Goal: Task Accomplishment & Management: Complete application form

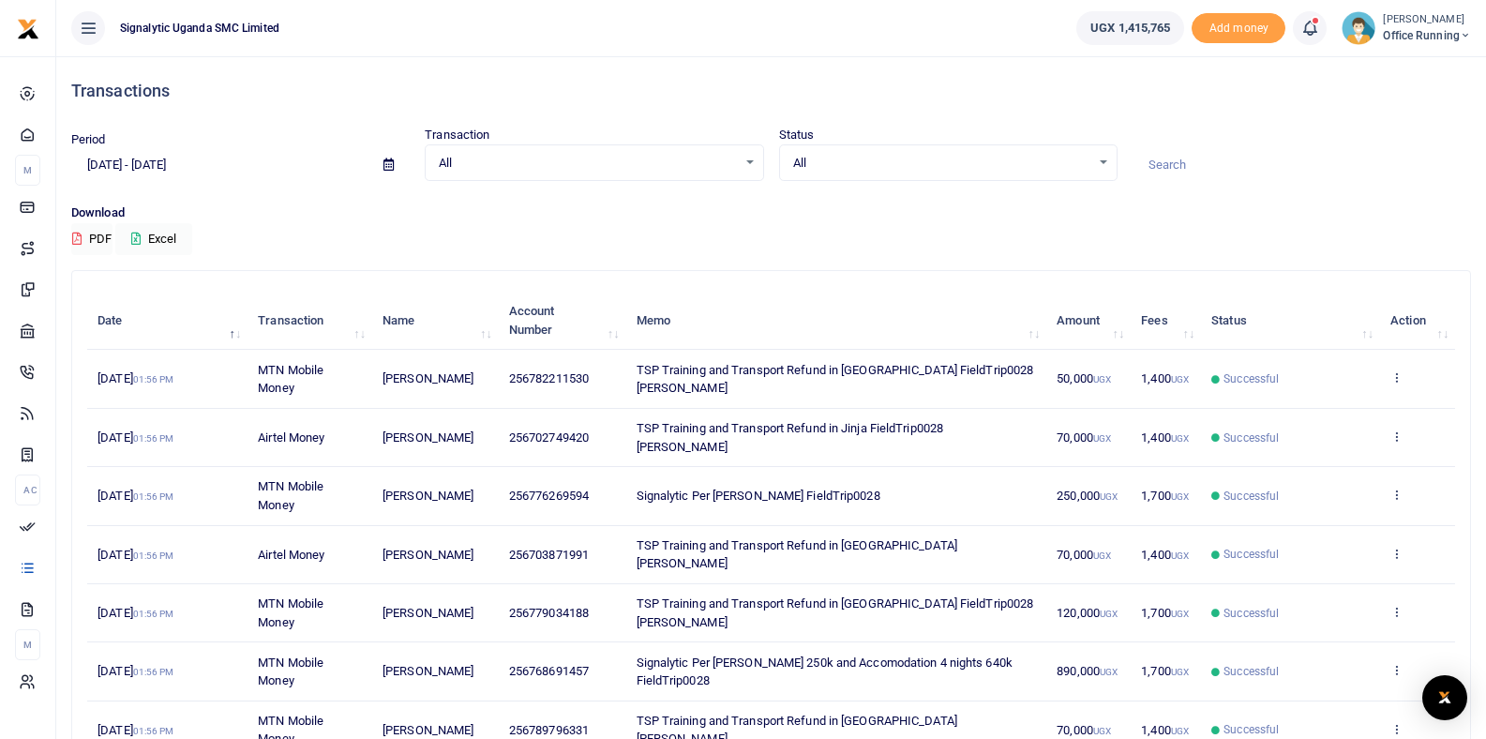
click at [1411, 42] on span "Office Running" at bounding box center [1427, 35] width 88 height 17
click at [1391, 70] on link "Switch accounts" at bounding box center [1384, 68] width 164 height 26
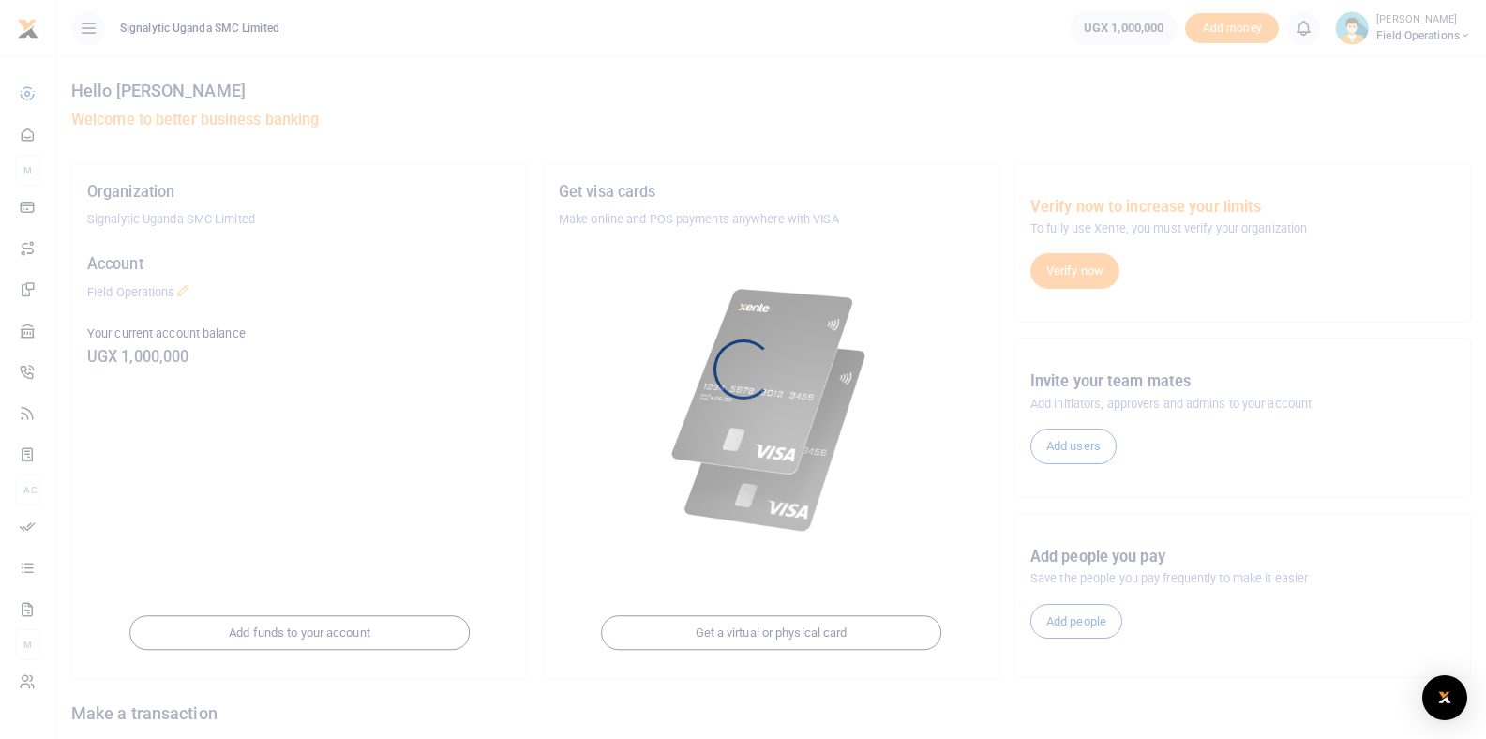
click at [1436, 38] on div at bounding box center [743, 369] width 1486 height 739
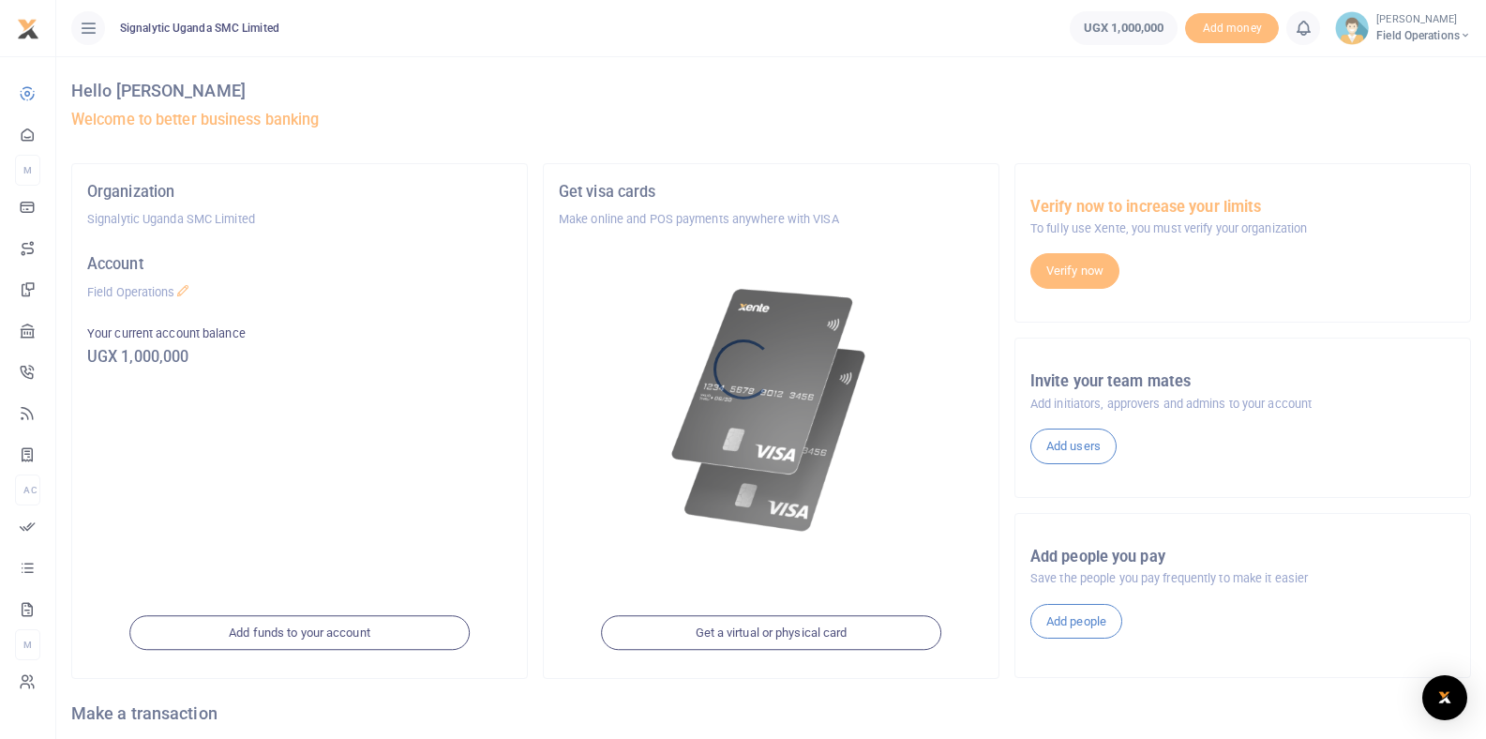
click at [1391, 32] on div at bounding box center [743, 369] width 1486 height 739
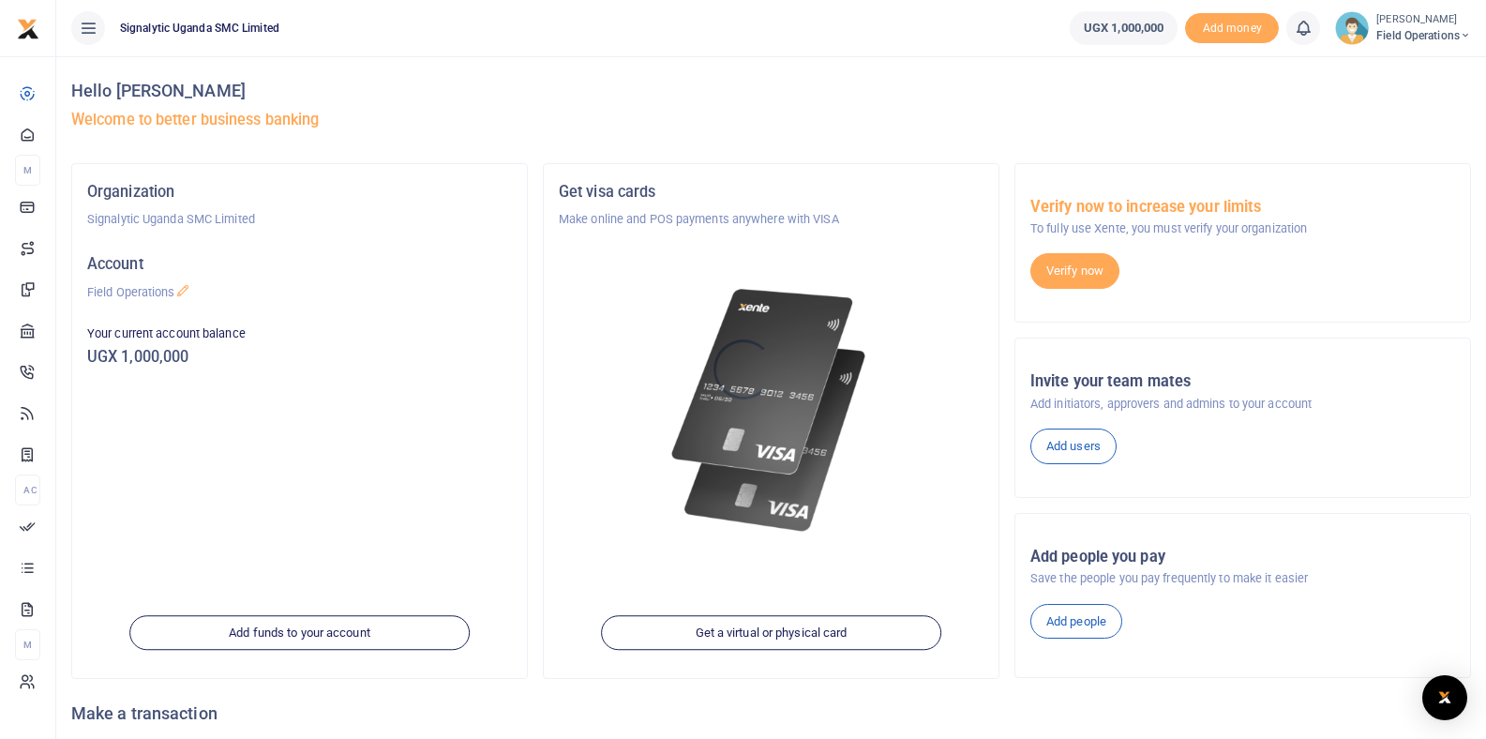
click at [1388, 48] on div at bounding box center [743, 369] width 1486 height 739
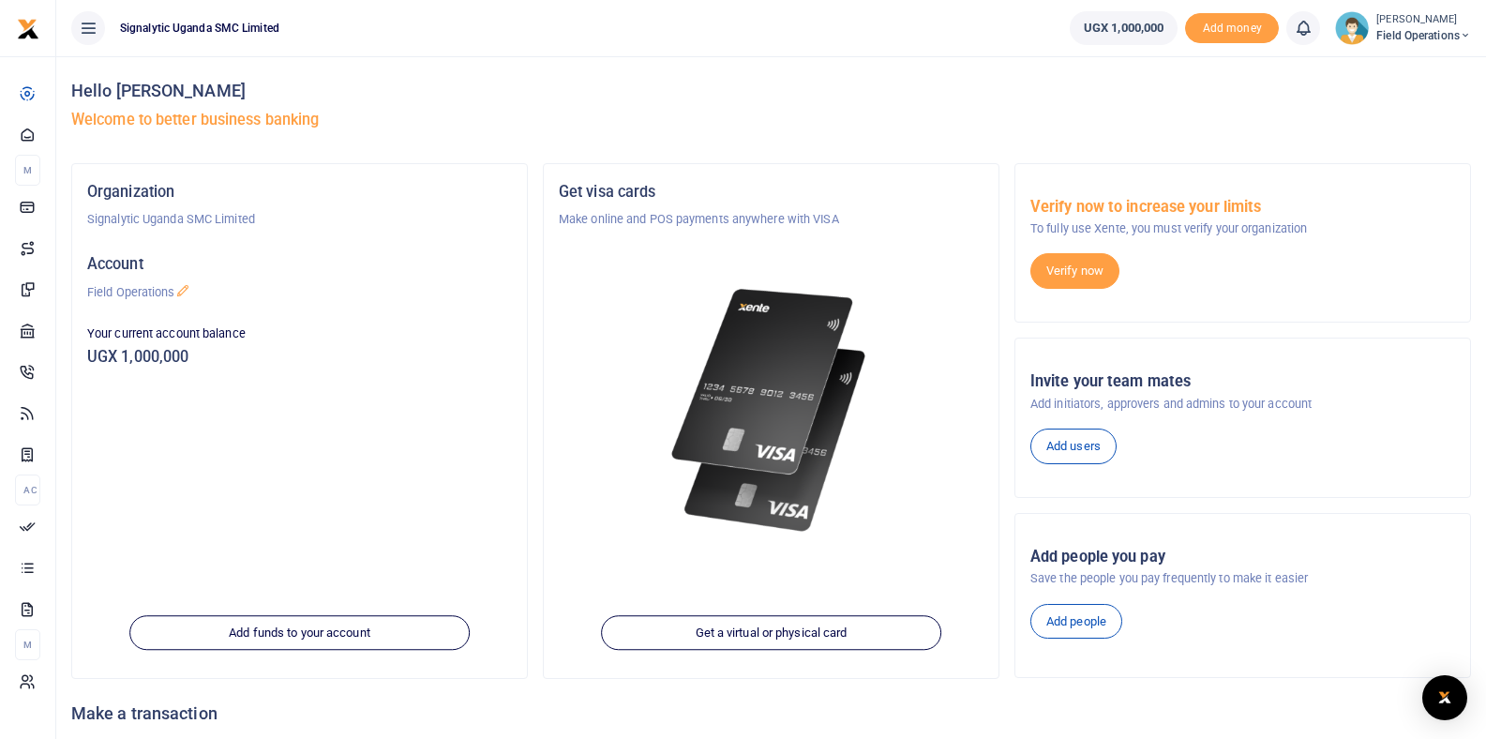
click at [1389, 38] on span "Field Operations" at bounding box center [1424, 35] width 95 height 17
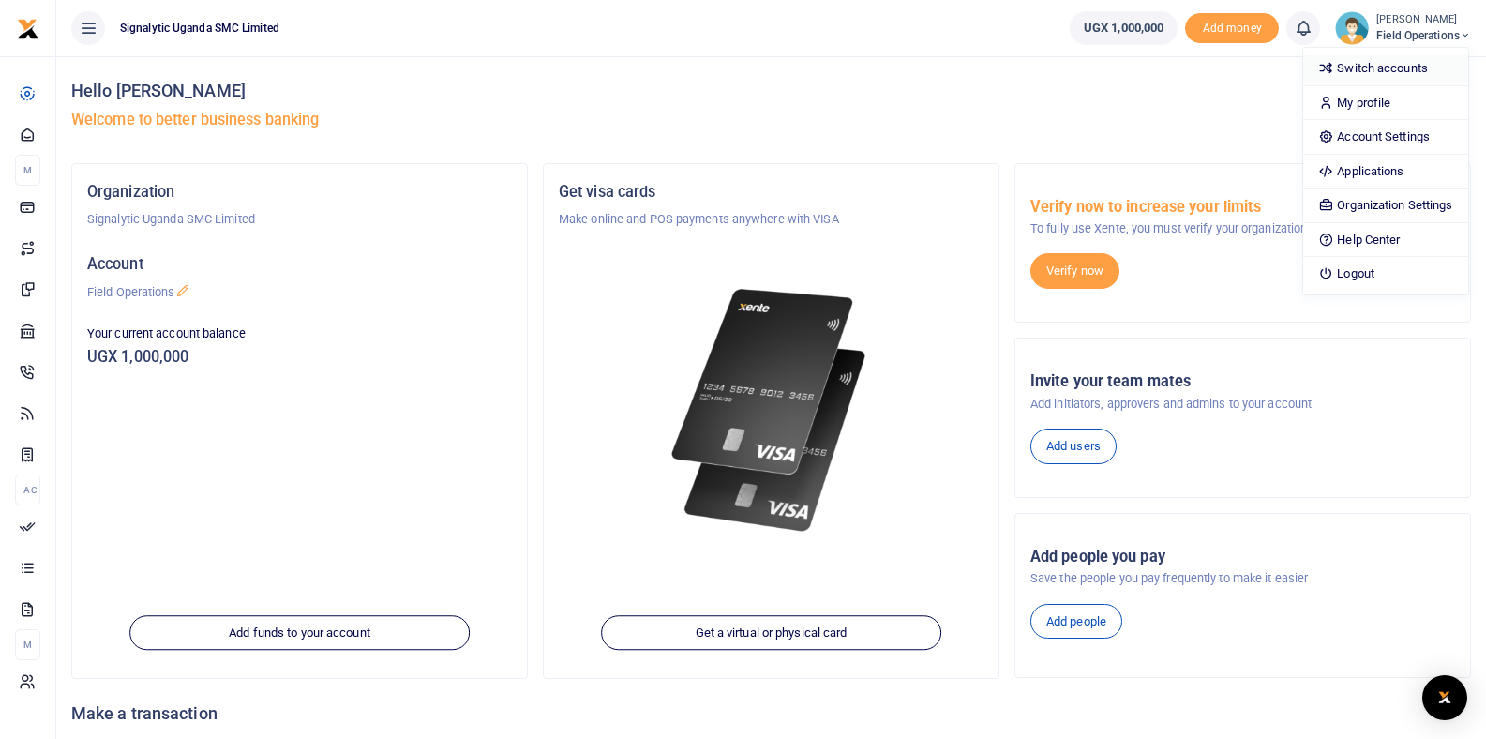
click at [1382, 71] on link "Switch accounts" at bounding box center [1385, 68] width 164 height 26
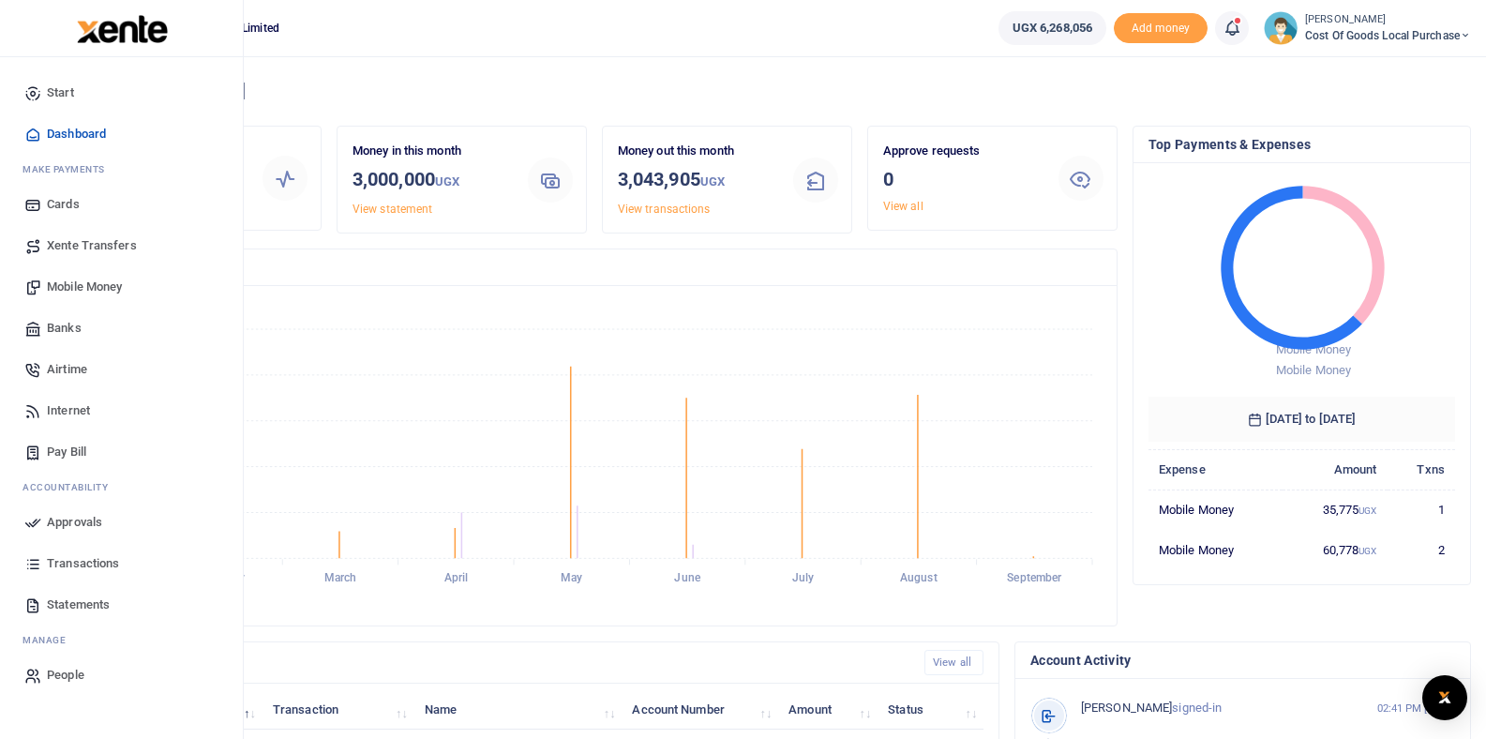
click at [71, 327] on span "Banks" at bounding box center [64, 328] width 35 height 19
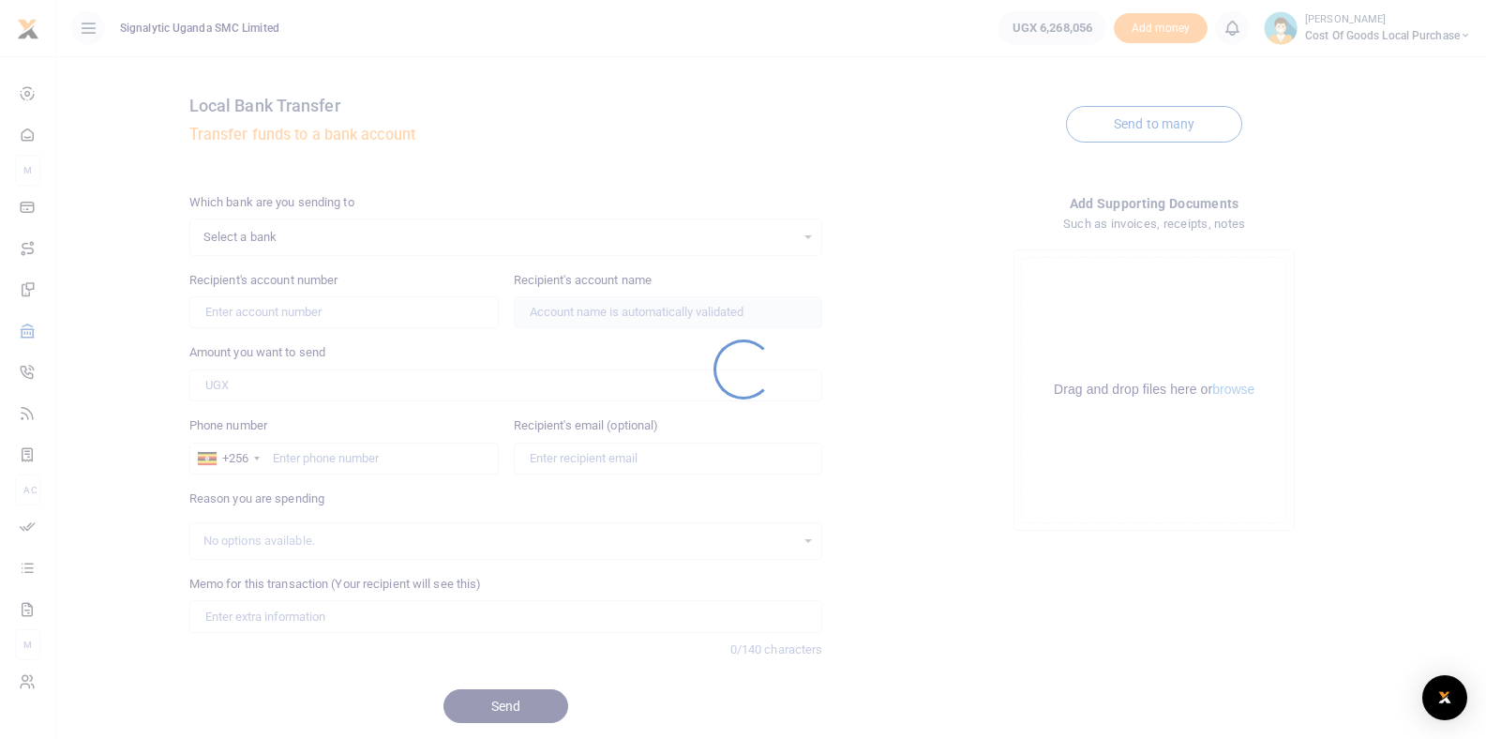
click at [303, 247] on div at bounding box center [743, 369] width 1486 height 739
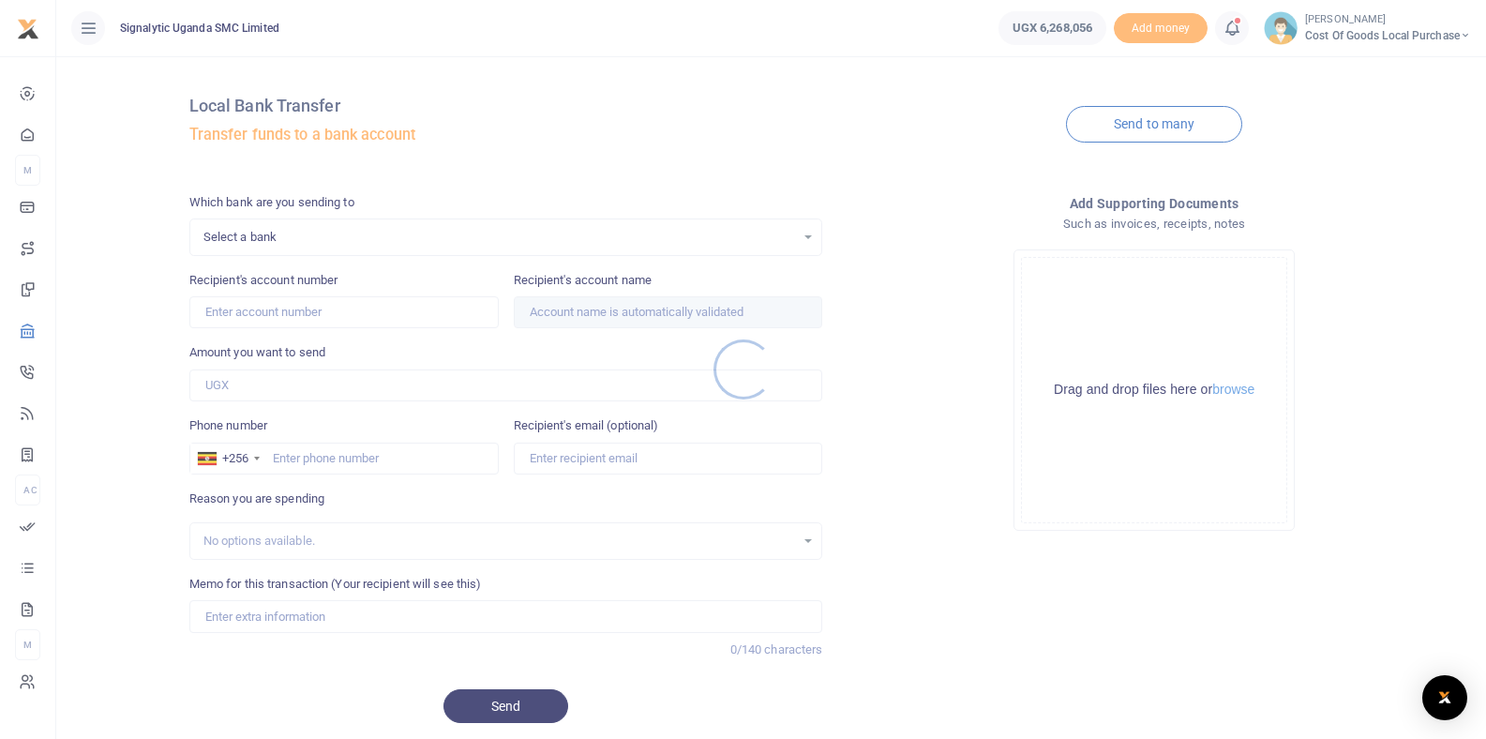
click at [296, 238] on div at bounding box center [743, 369] width 1486 height 739
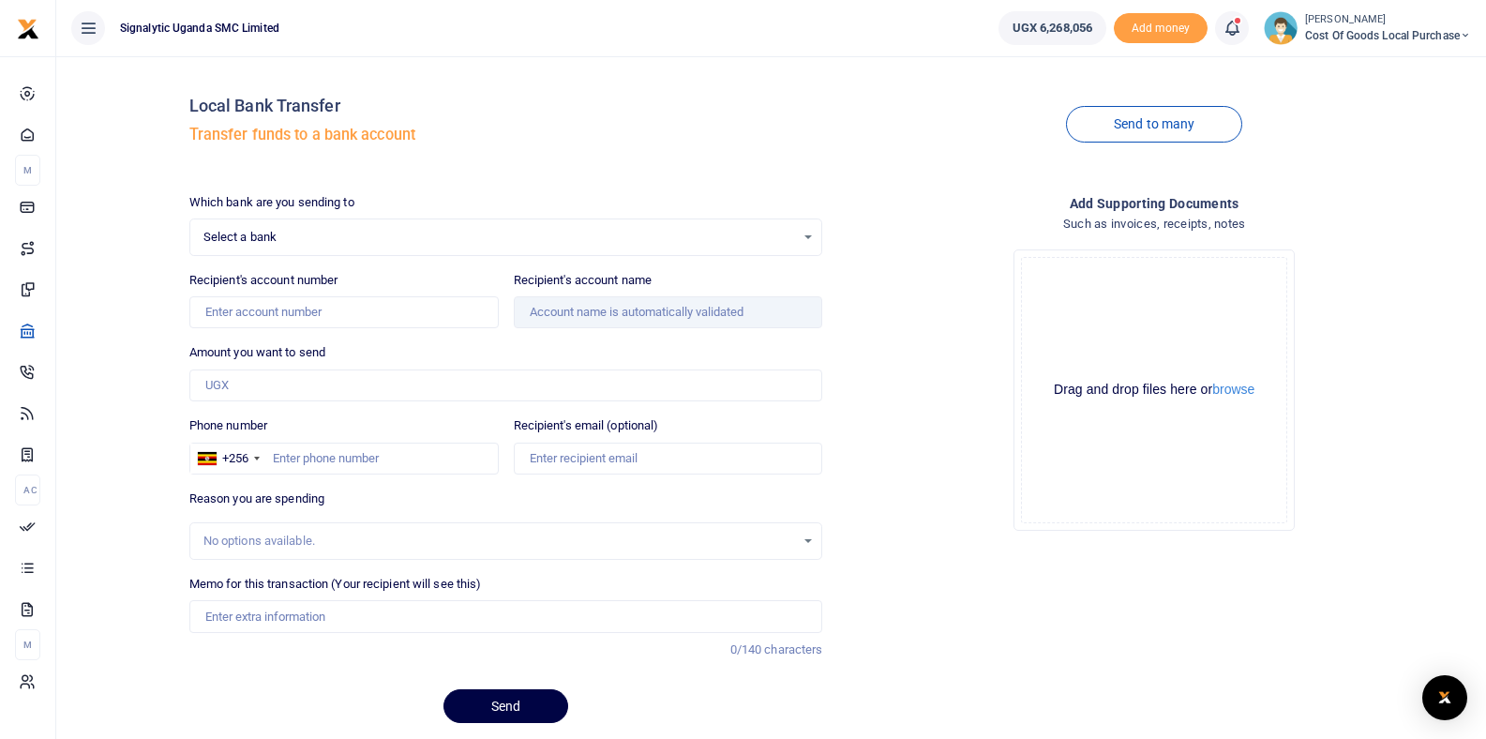
click at [296, 238] on span "Select a bank" at bounding box center [499, 237] width 593 height 19
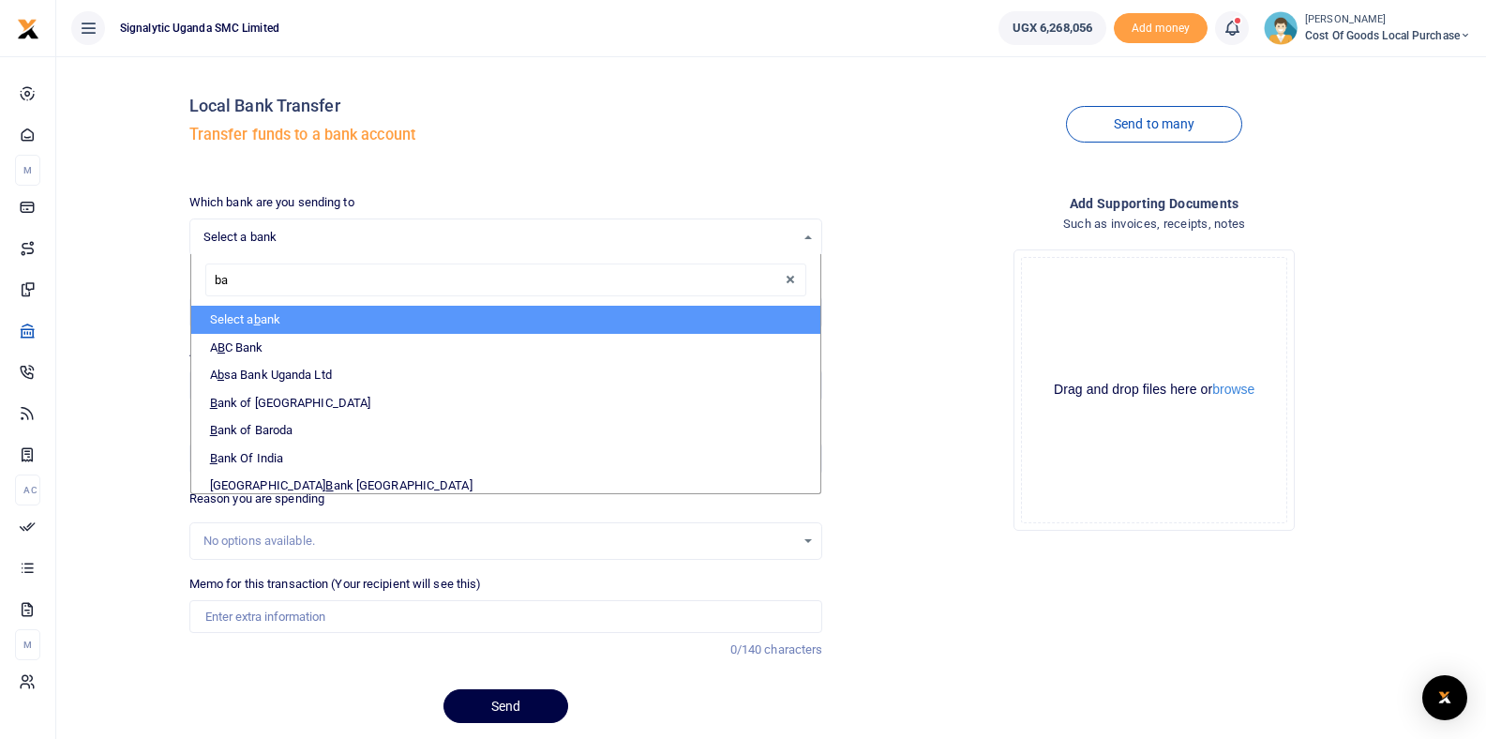
type input "ban"
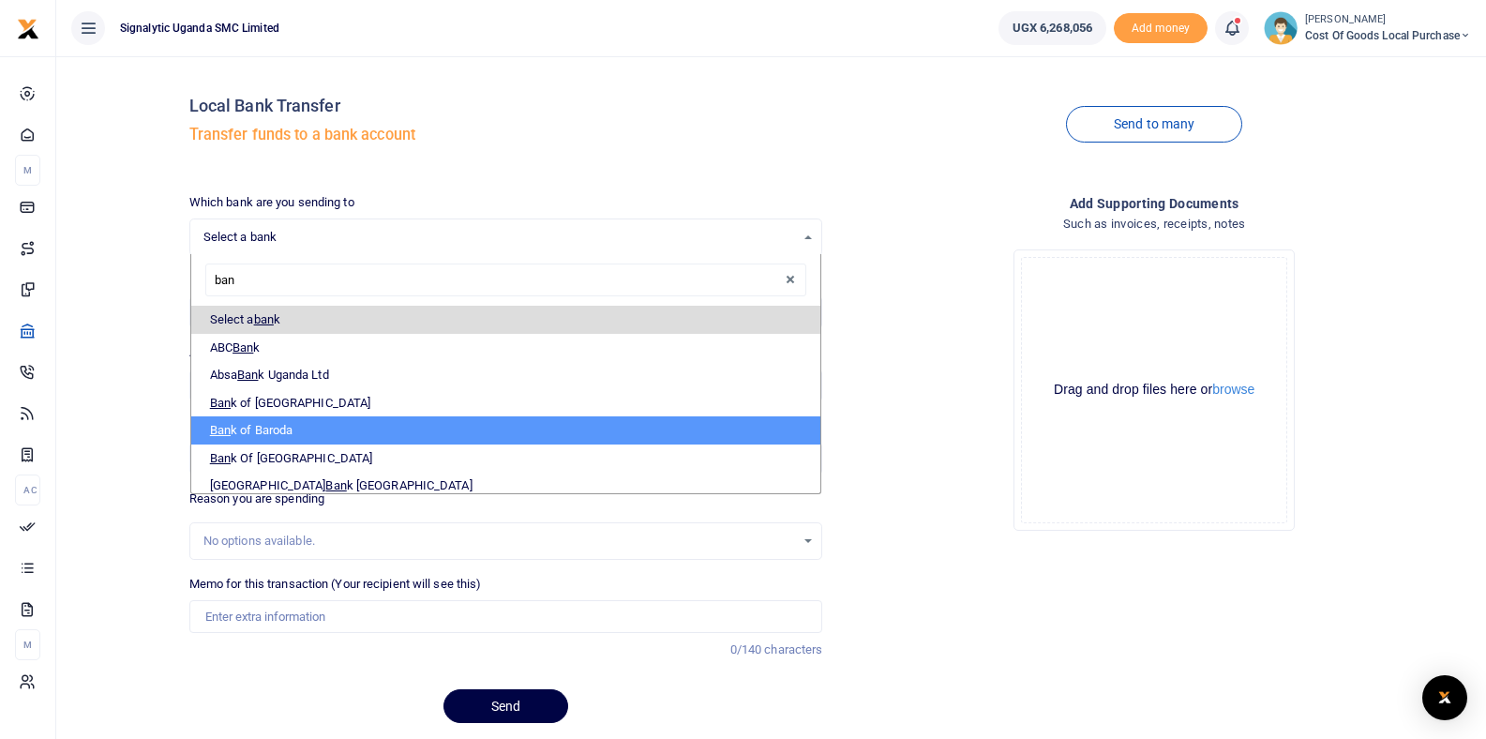
click at [279, 429] on li "Ban k of Baroda" at bounding box center [506, 430] width 630 height 28
select select "BOB"
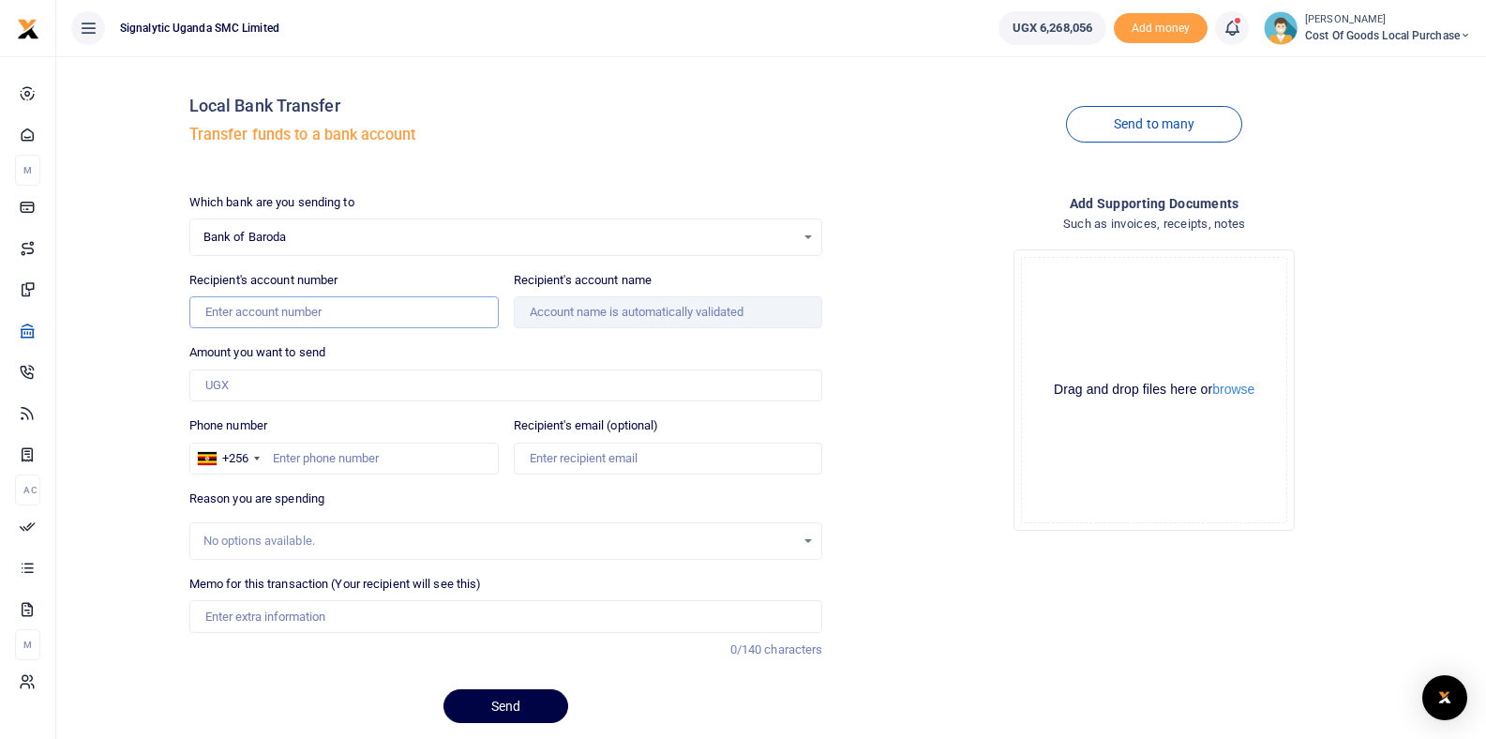
click at [325, 316] on input "Recipient's account number" at bounding box center [343, 312] width 309 height 32
paste input "95140200000165"
type input "95140200000165"
click at [658, 305] on input "Recipient's account name" at bounding box center [668, 312] width 309 height 32
type input "Steelwood Furniture Limited"
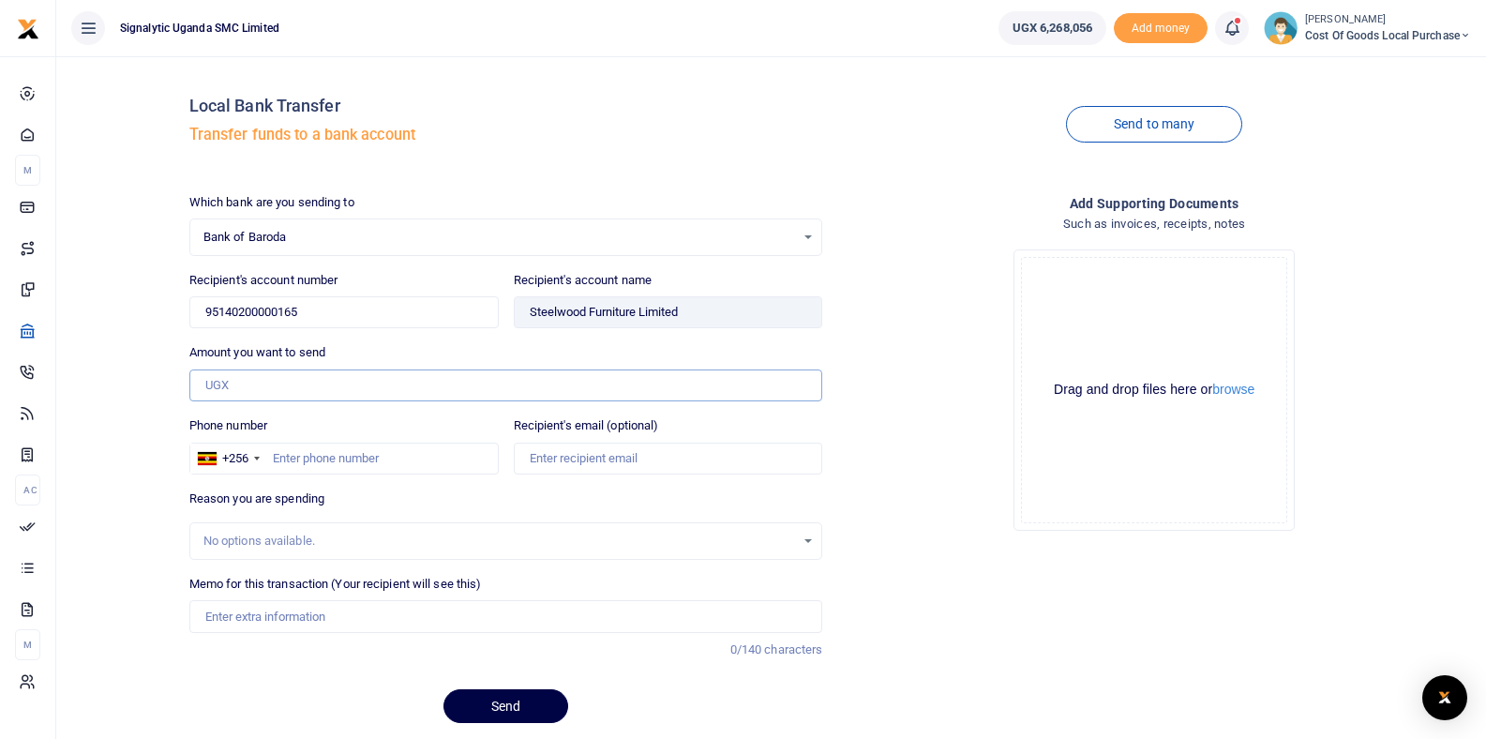
click at [611, 387] on input "Amount you want to send" at bounding box center [506, 385] width 634 height 32
paste input "2,519,300"
click at [240, 383] on input "2,519,300" at bounding box center [506, 385] width 634 height 32
type input "2519300"
click at [249, 625] on input "Memo for this transaction (Your recipient will see this)" at bounding box center [506, 616] width 634 height 32
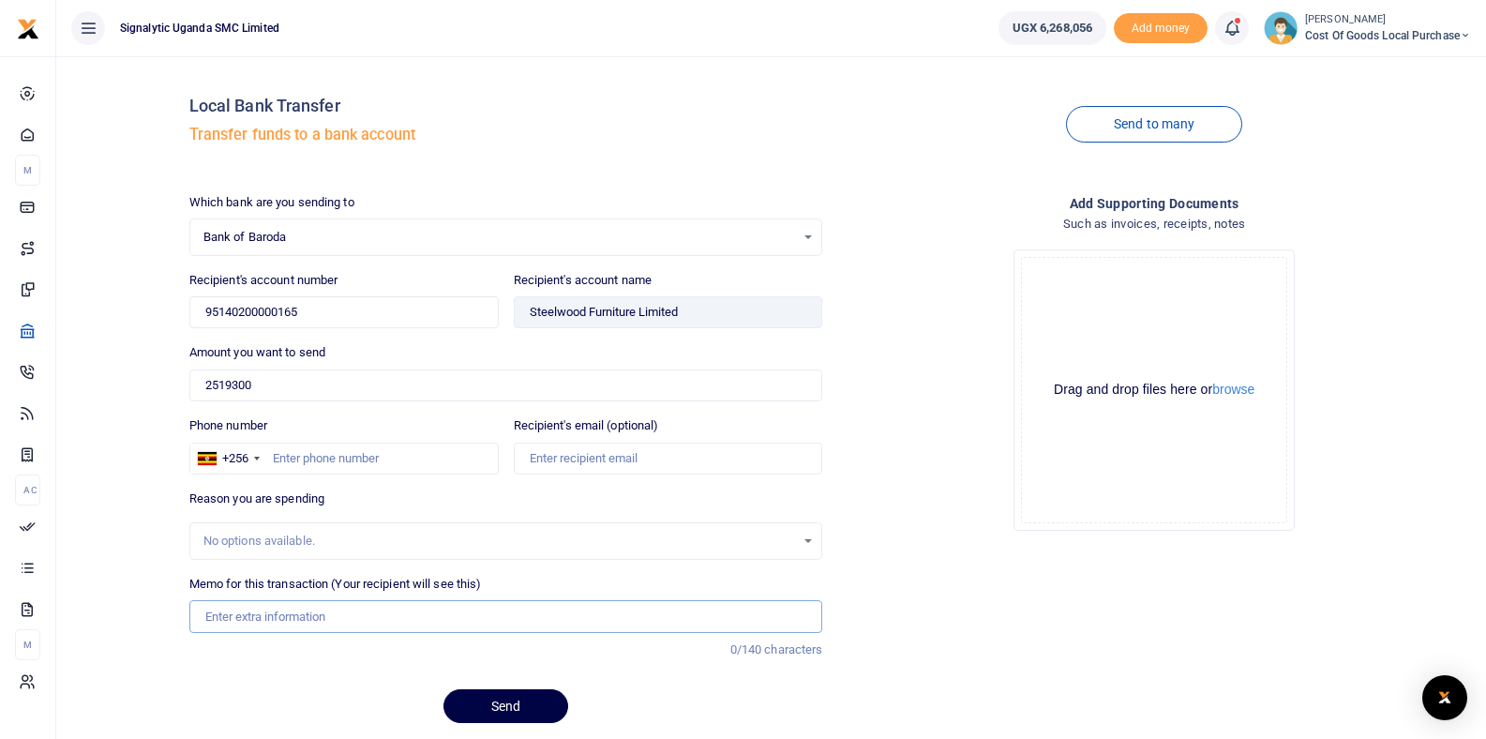
paste input "PROC00059"
click at [327, 602] on input "GEN PROC00059 Signalytic" at bounding box center [506, 616] width 634 height 32
click at [326, 620] on input "GEN PROC00059 Signalytic" at bounding box center [506, 616] width 634 height 32
type input "GEN PROC00059 Shelving Rack"
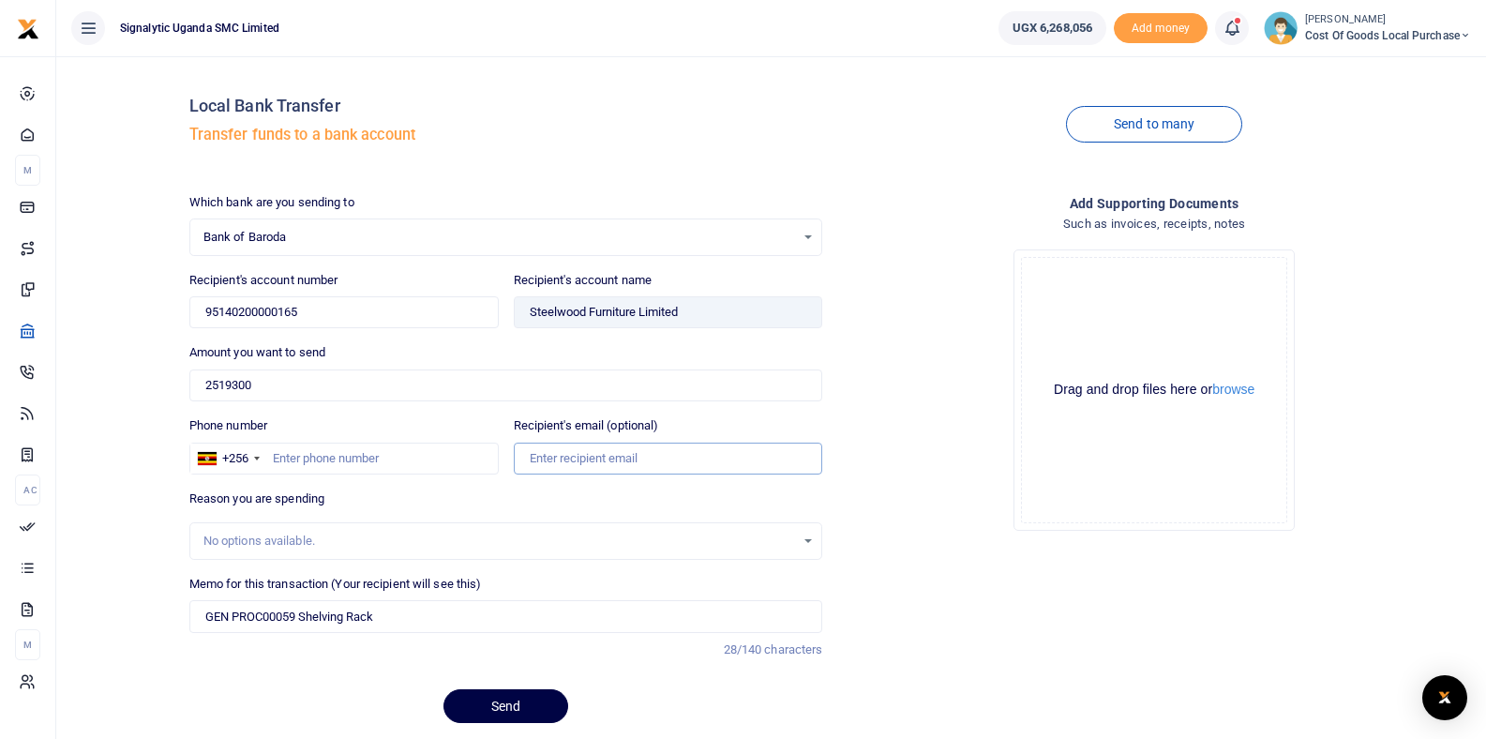
click at [648, 454] on input "Recipient's email (optional)" at bounding box center [668, 459] width 309 height 32
paste input "manpreet@steelwood.co.ug"
type input "manpreet@steelwood.co.ug"
click at [902, 452] on div "Drop your files here Drag and drop files here or browse Powered by Uppy" at bounding box center [1154, 389] width 634 height 311
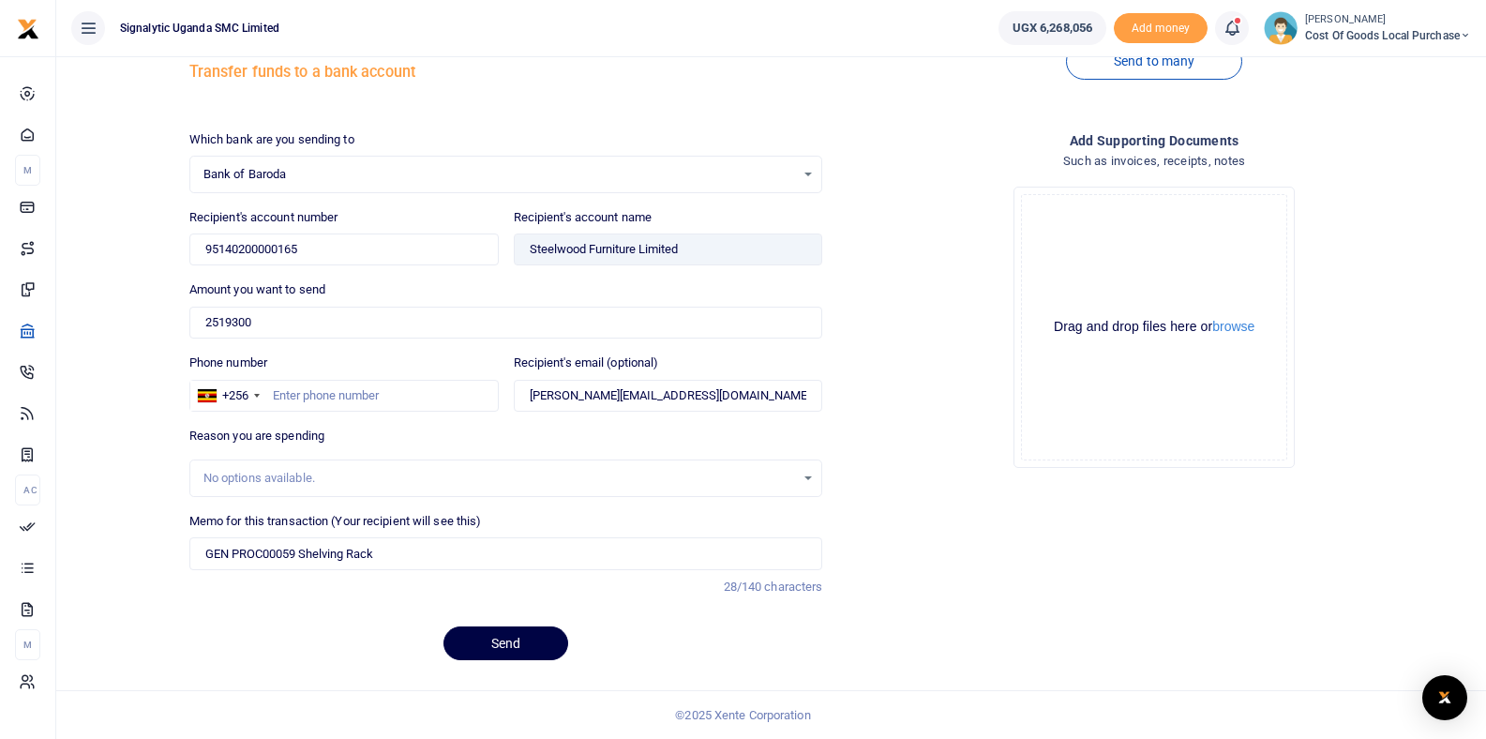
scroll to position [38, 0]
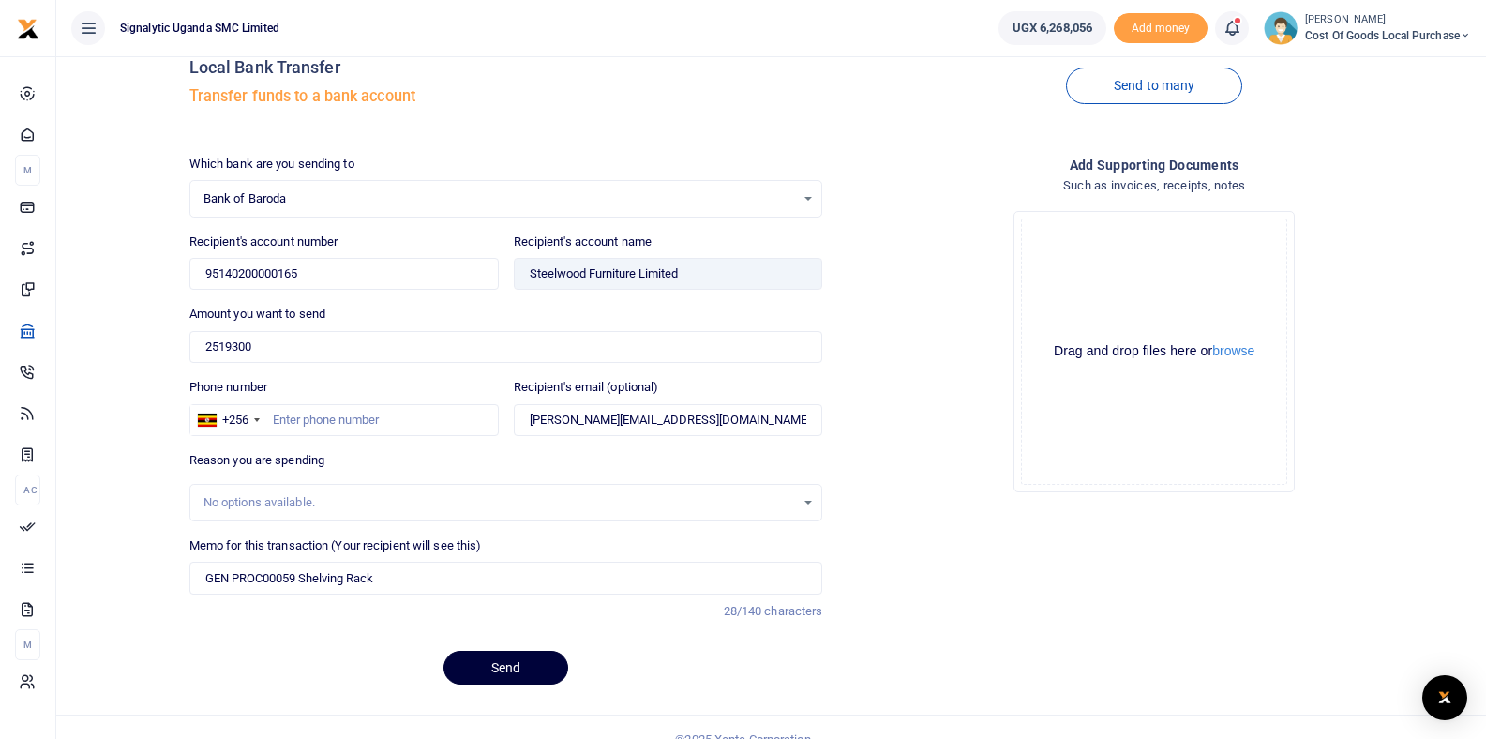
click at [521, 664] on button "Send" at bounding box center [506, 668] width 125 height 34
paste input "0754 466609"
type input "0754466609"
click at [414, 573] on input "GEN PROC00059 Shelving Rack" at bounding box center [506, 578] width 634 height 32
type input "GEN PROC00059 Shelving Racks for Warehouse"
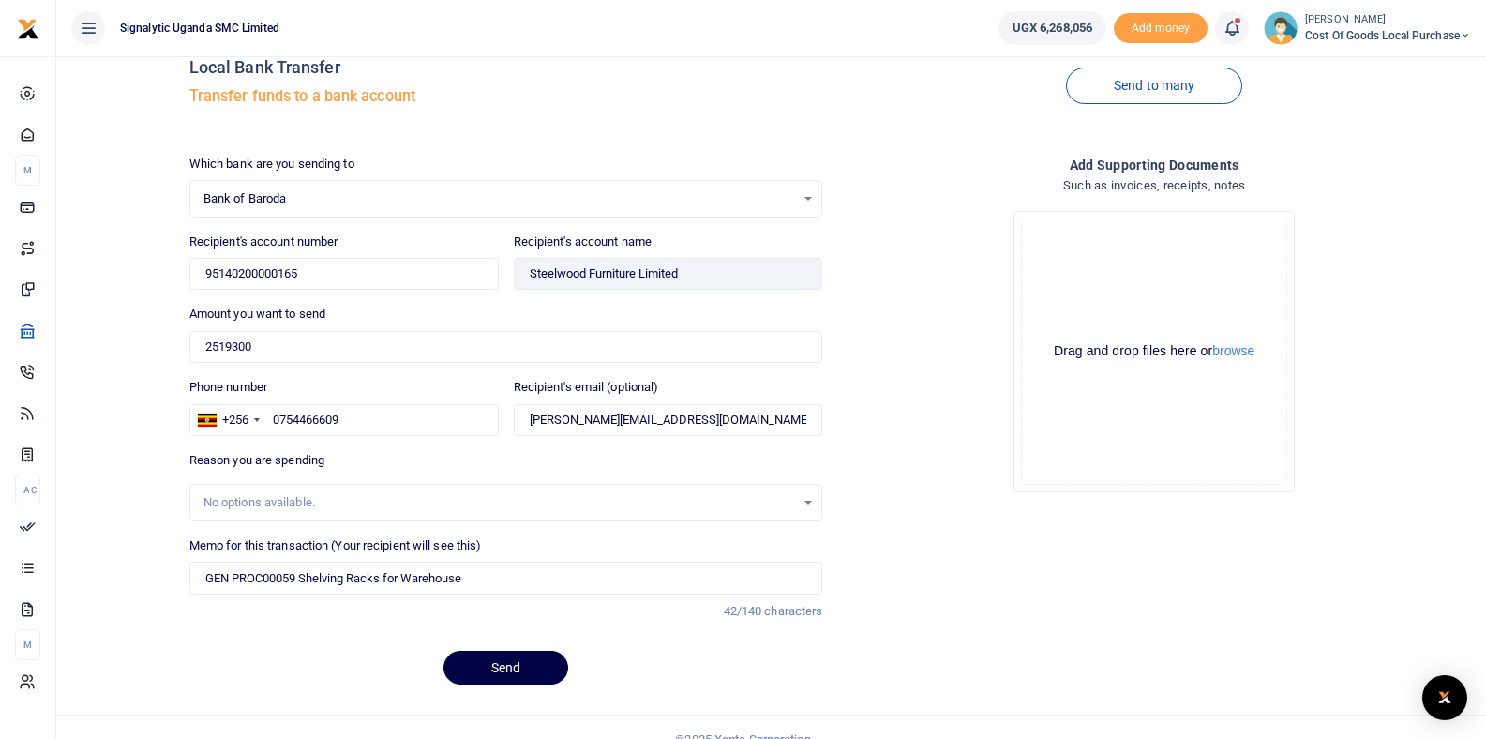
click at [956, 523] on div "Add supporting Documents Such as invoices, receipts, notes Drop your files here…" at bounding box center [1154, 428] width 649 height 546
click at [508, 580] on input "GEN PROC00059 Shelving Racks for Warehouse" at bounding box center [506, 578] width 634 height 32
click at [943, 536] on div "Add supporting Documents Such as invoices, receipts, notes Drop your files here…" at bounding box center [1154, 428] width 649 height 546
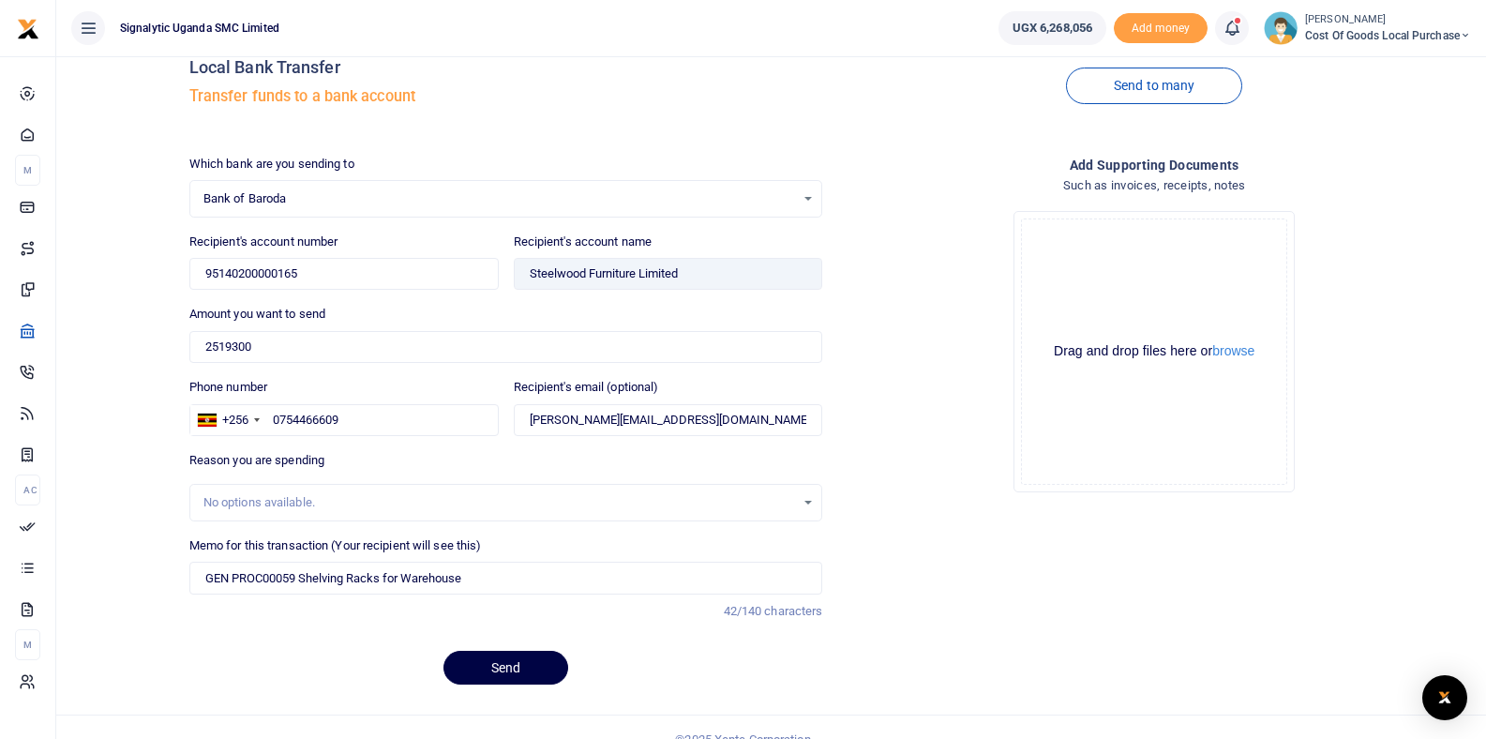
click at [972, 388] on div "Drop your files here Drag and drop files here or browse Powered by Uppy" at bounding box center [1154, 351] width 634 height 311
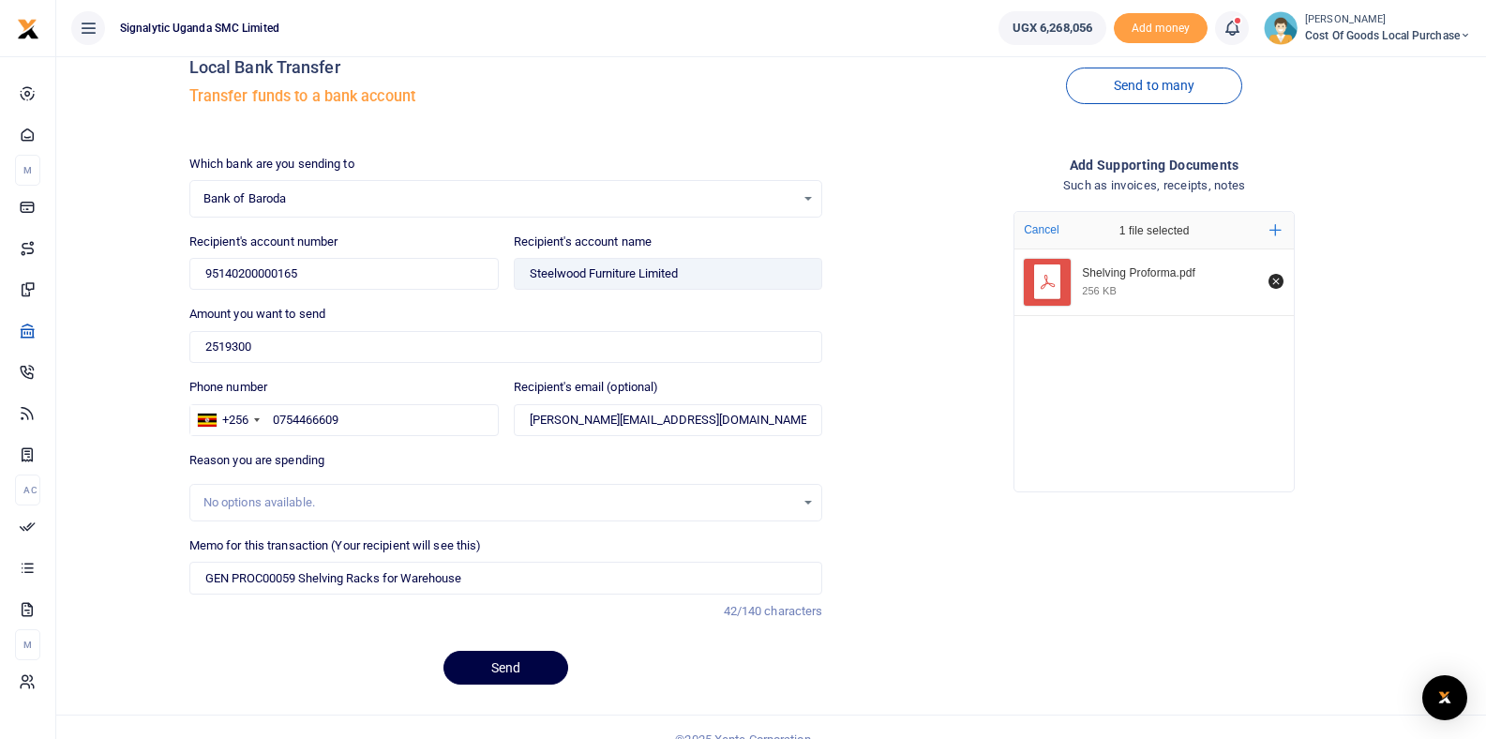
click at [926, 194] on h4 "Such as invoices, receipts, notes" at bounding box center [1154, 185] width 634 height 21
click at [550, 657] on button "Send" at bounding box center [506, 668] width 125 height 34
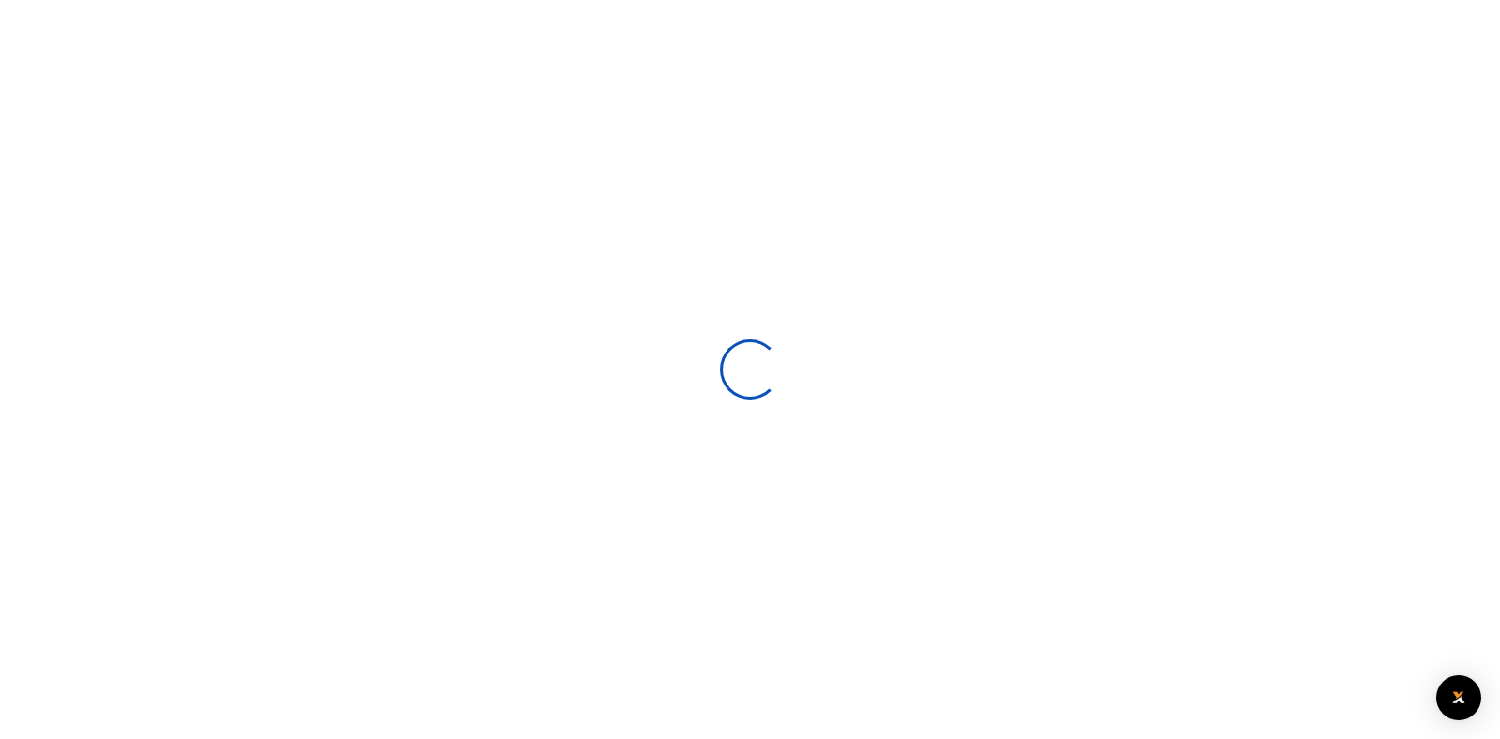
select select
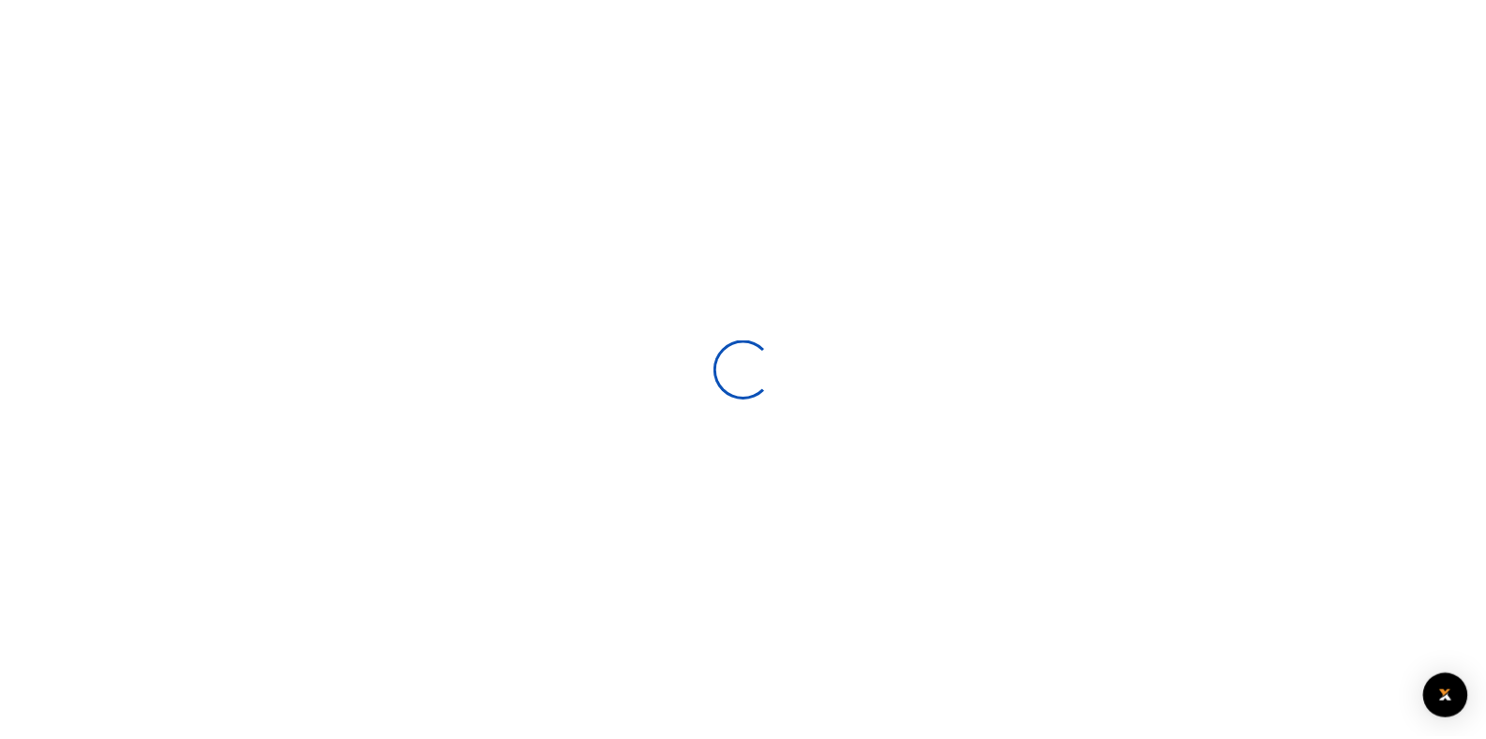
scroll to position [38, 0]
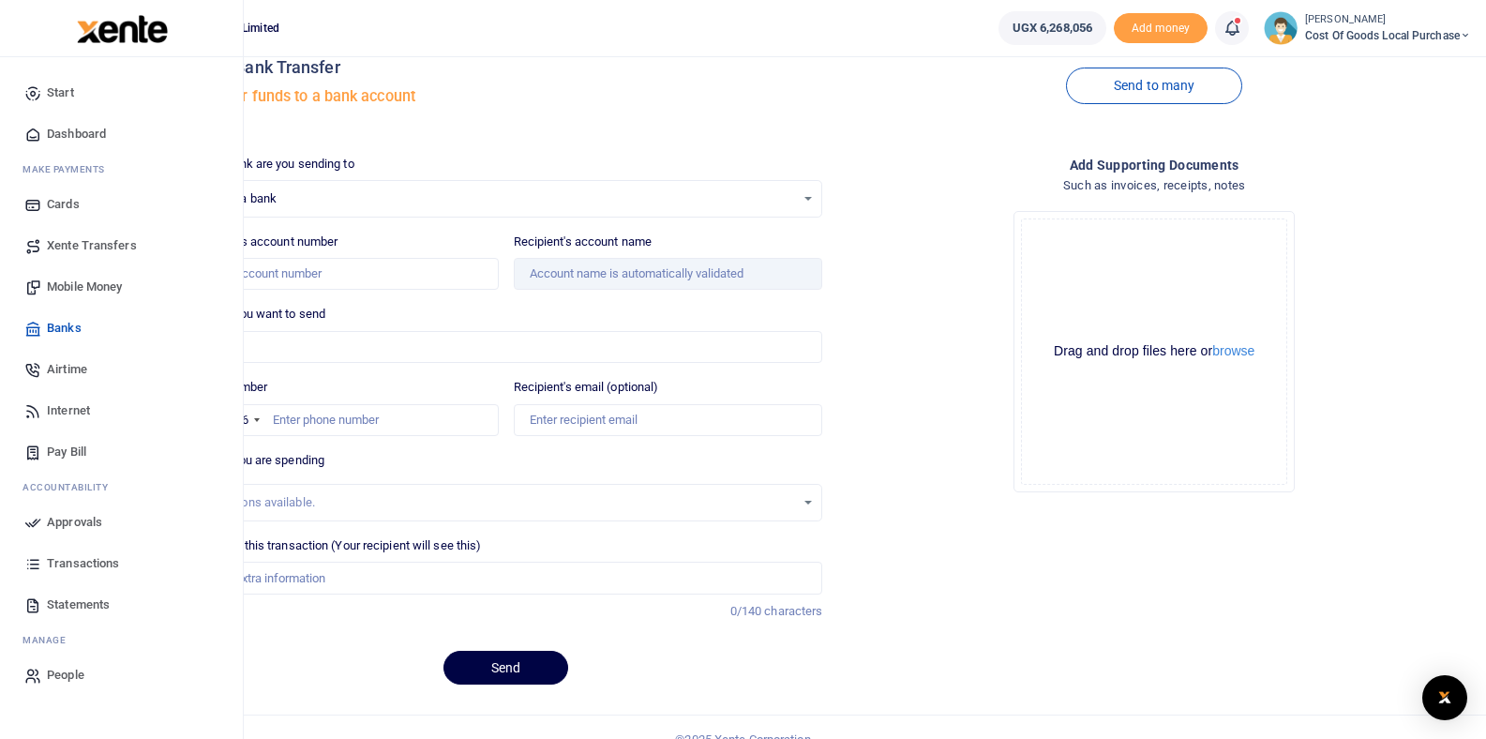
click at [77, 525] on span "Approvals" at bounding box center [74, 522] width 55 height 19
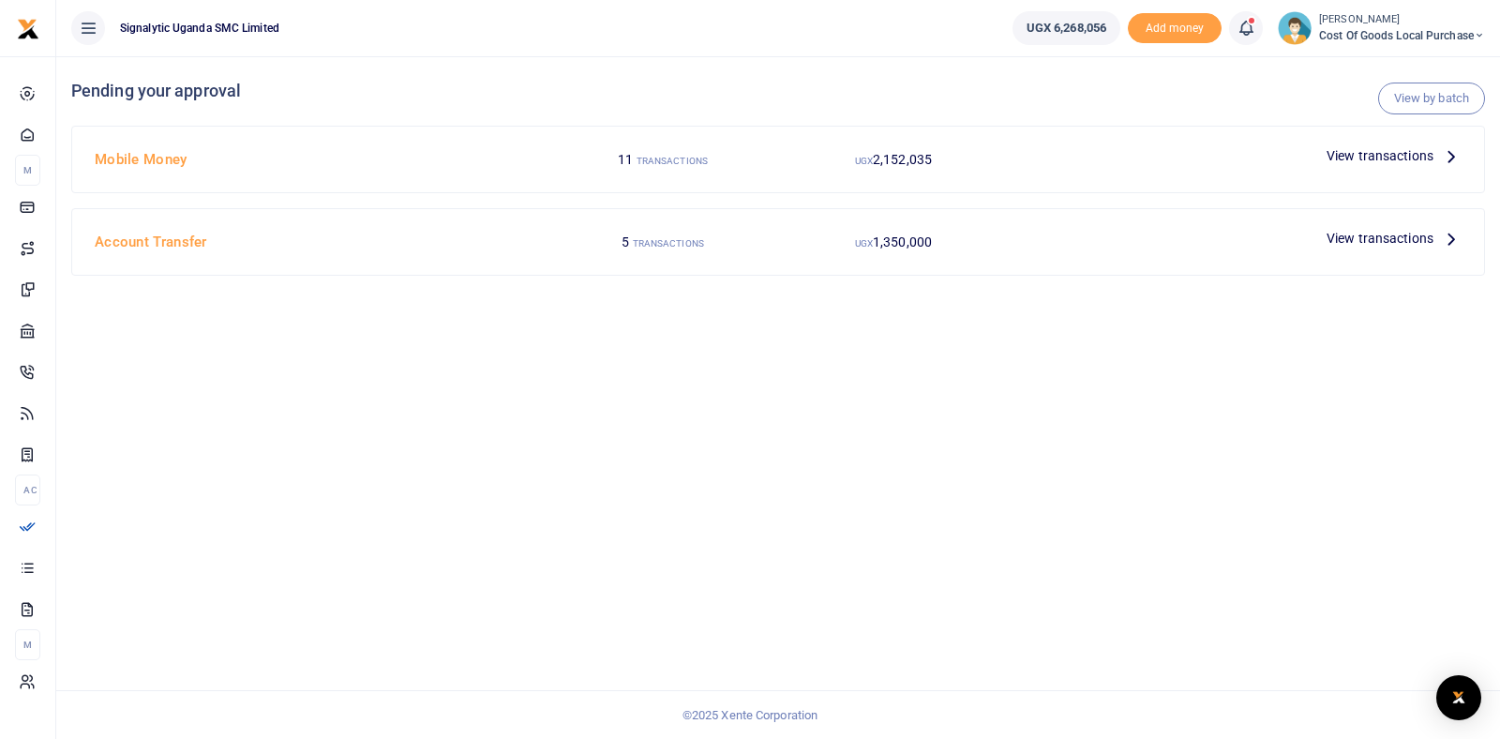
click at [272, 235] on h4 "Account Transfer" at bounding box center [317, 242] width 445 height 21
click at [165, 252] on div "Account Transfer" at bounding box center [317, 242] width 460 height 36
click at [1370, 241] on span "View transactions" at bounding box center [1380, 238] width 107 height 21
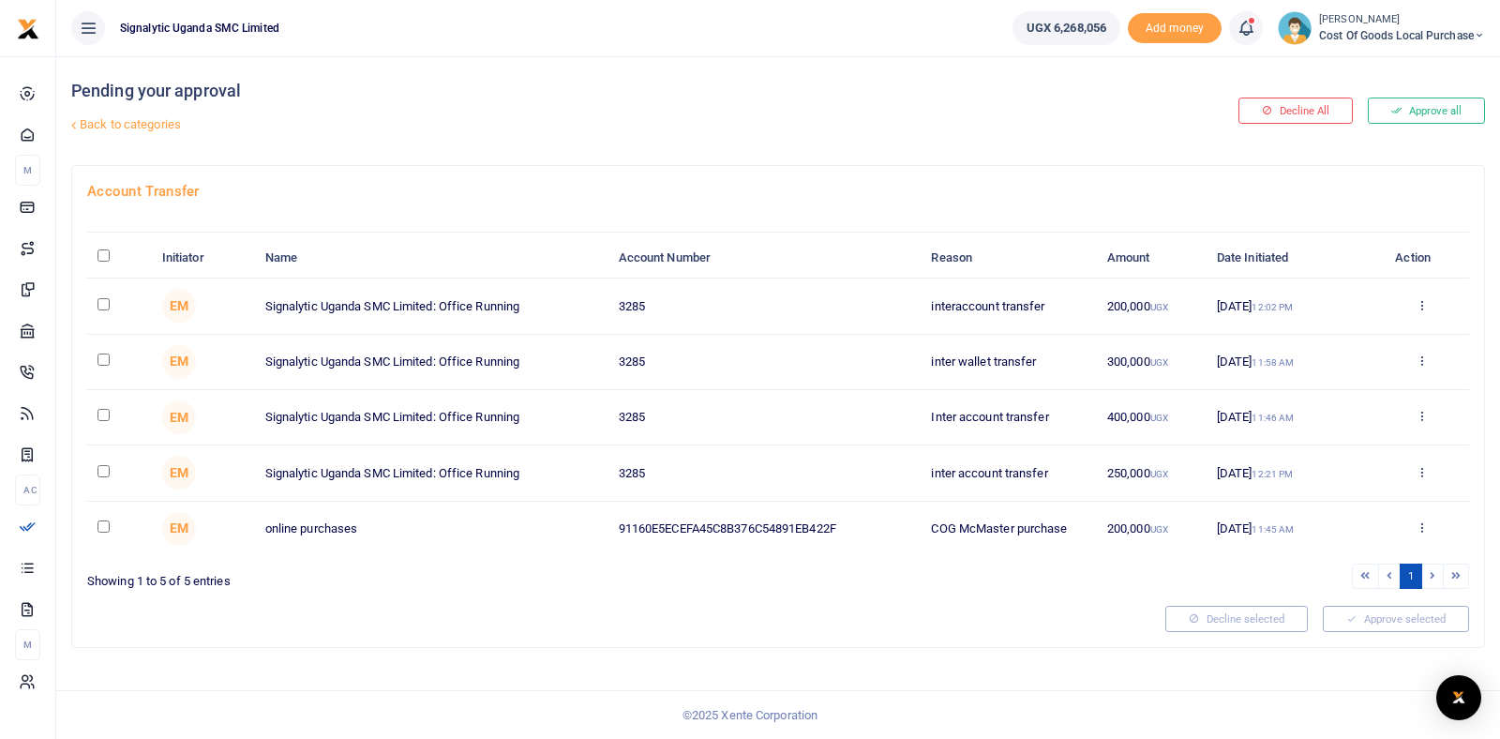
click at [126, 126] on link "Back to categories" at bounding box center [538, 125] width 942 height 32
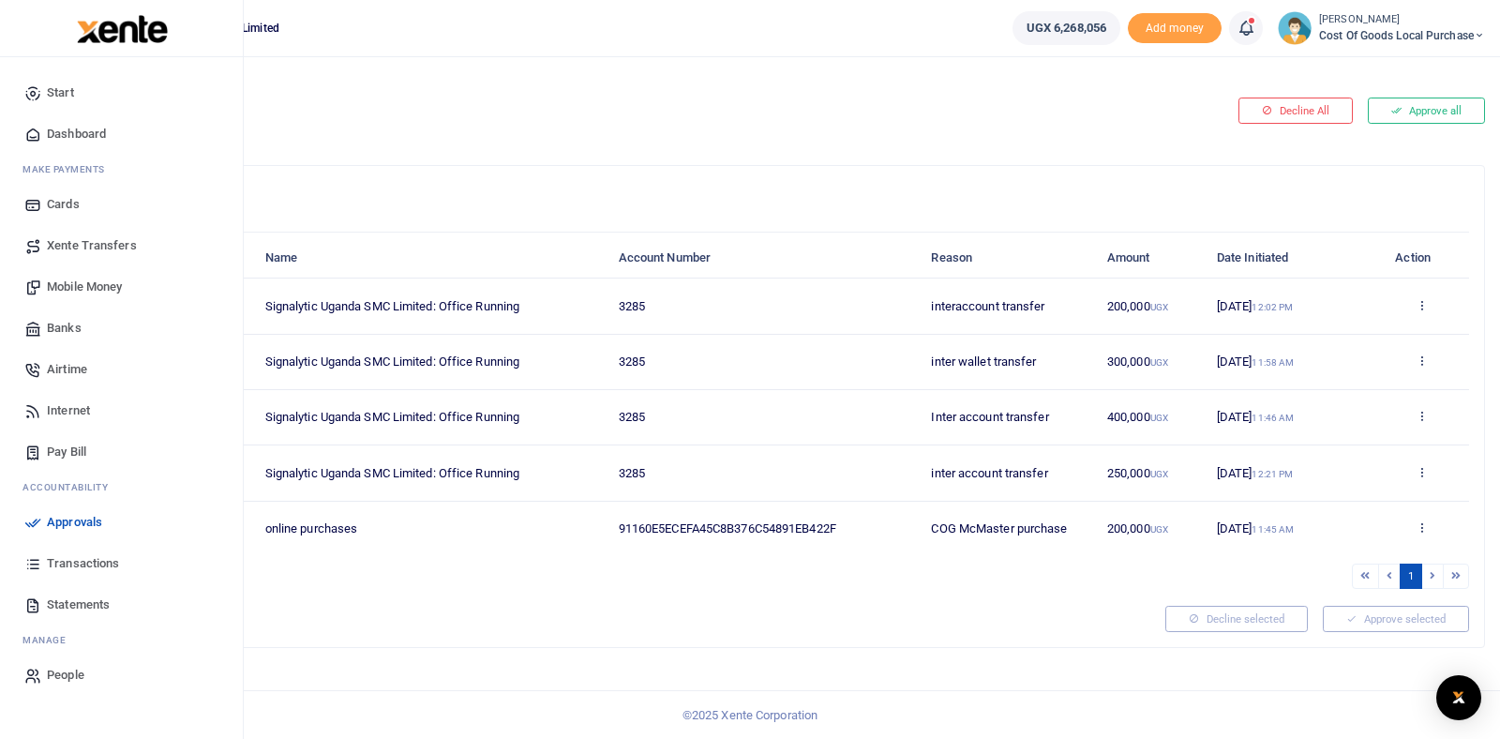
click at [68, 324] on span "Banks" at bounding box center [64, 328] width 35 height 19
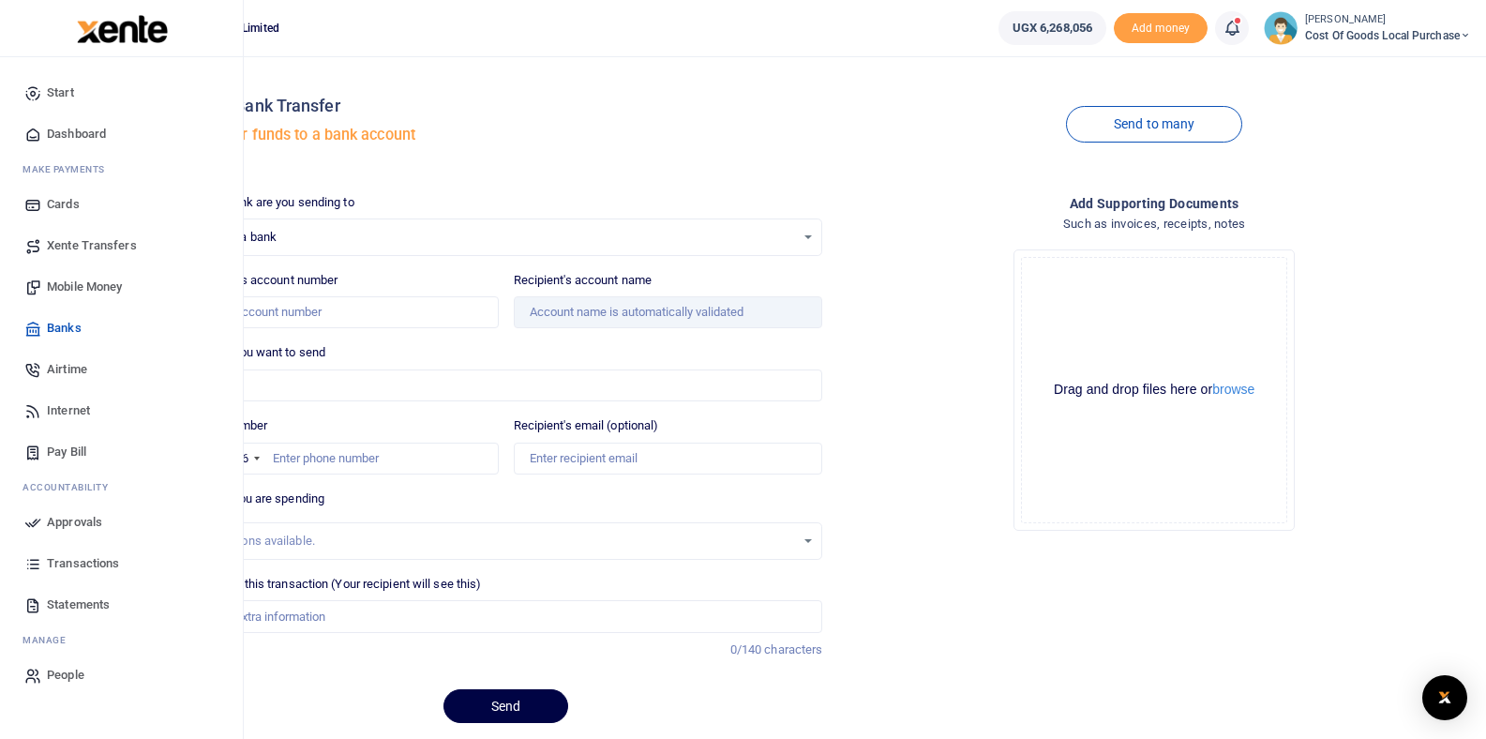
click at [79, 524] on span "Approvals" at bounding box center [74, 522] width 55 height 19
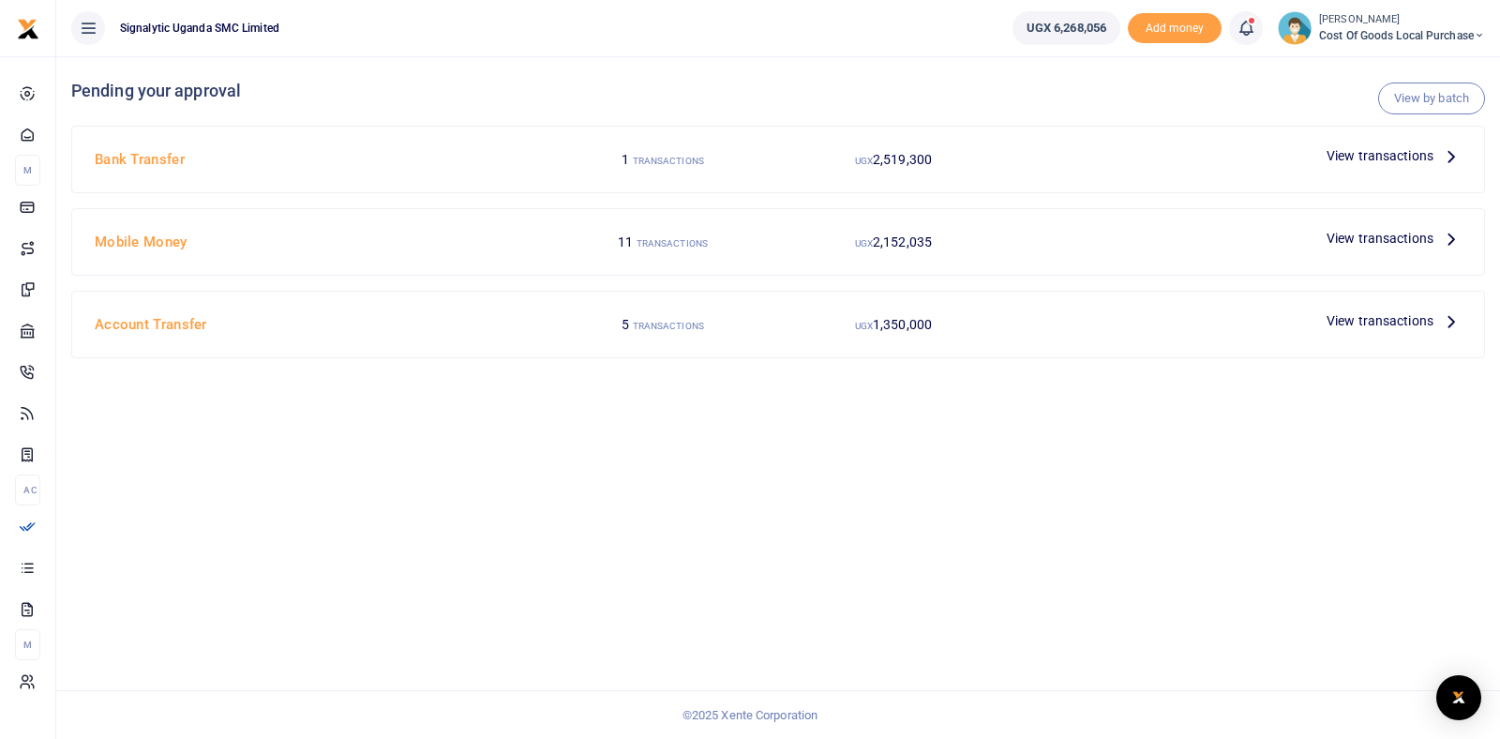
click at [474, 506] on div "View by batch Pending your approval Bank Transfer 1 TRANSACTIONS UGX 2,519,300 …" at bounding box center [778, 397] width 1444 height 683
click at [1229, 139] on div "Bank Transfer 1 TRANSACTIONS UGX 2,519,300 View transactions" at bounding box center [778, 160] width 1412 height 66
click at [1394, 152] on span "View transactions" at bounding box center [1380, 155] width 107 height 21
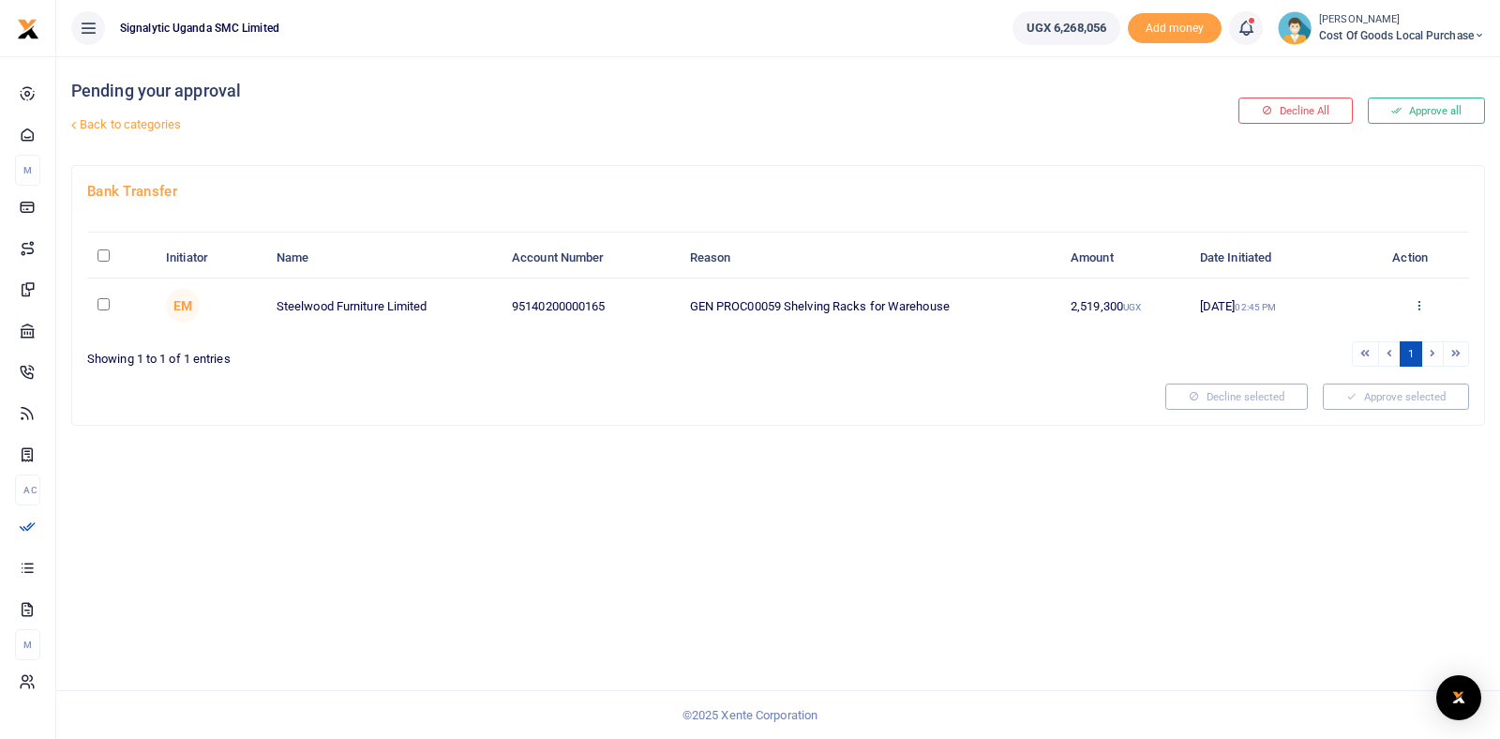
click at [1422, 310] on icon at bounding box center [1419, 304] width 12 height 13
click at [1378, 419] on link "Details" at bounding box center [1350, 419] width 148 height 26
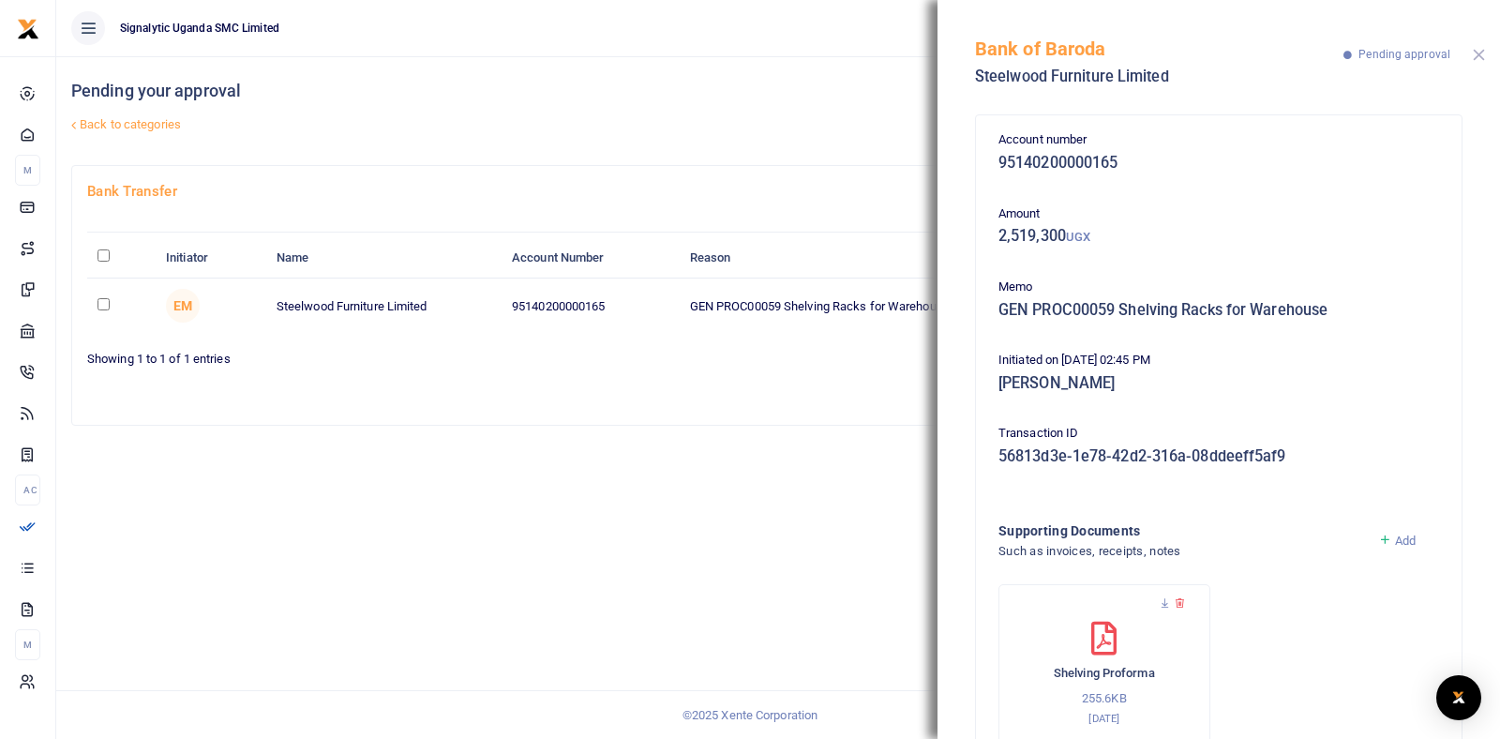
click at [1473, 53] on button "Close" at bounding box center [1479, 55] width 12 height 12
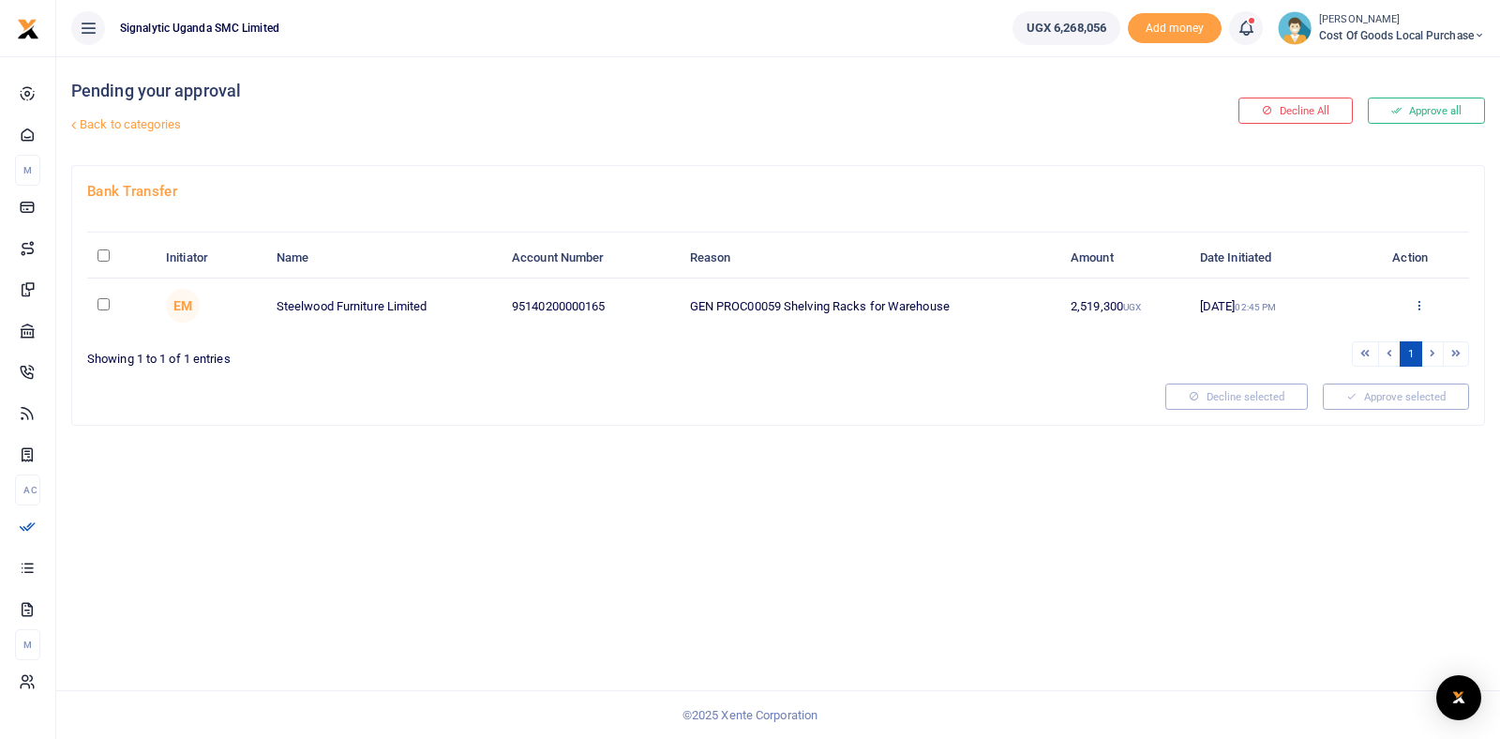
click at [1415, 306] on icon at bounding box center [1419, 304] width 12 height 13
click at [1354, 332] on link "Approve" at bounding box center [1350, 336] width 148 height 26
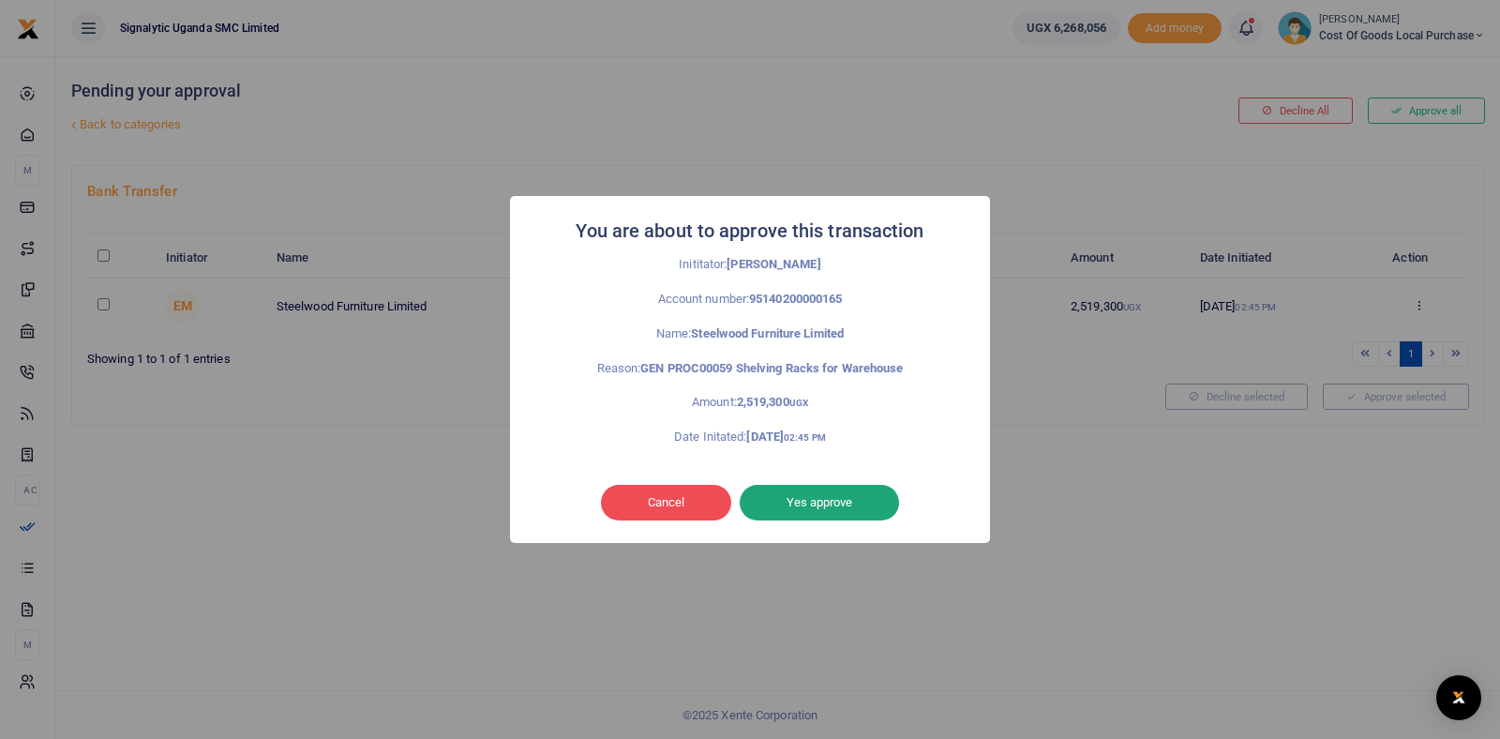
click at [808, 498] on button "Yes approve" at bounding box center [819, 503] width 159 height 36
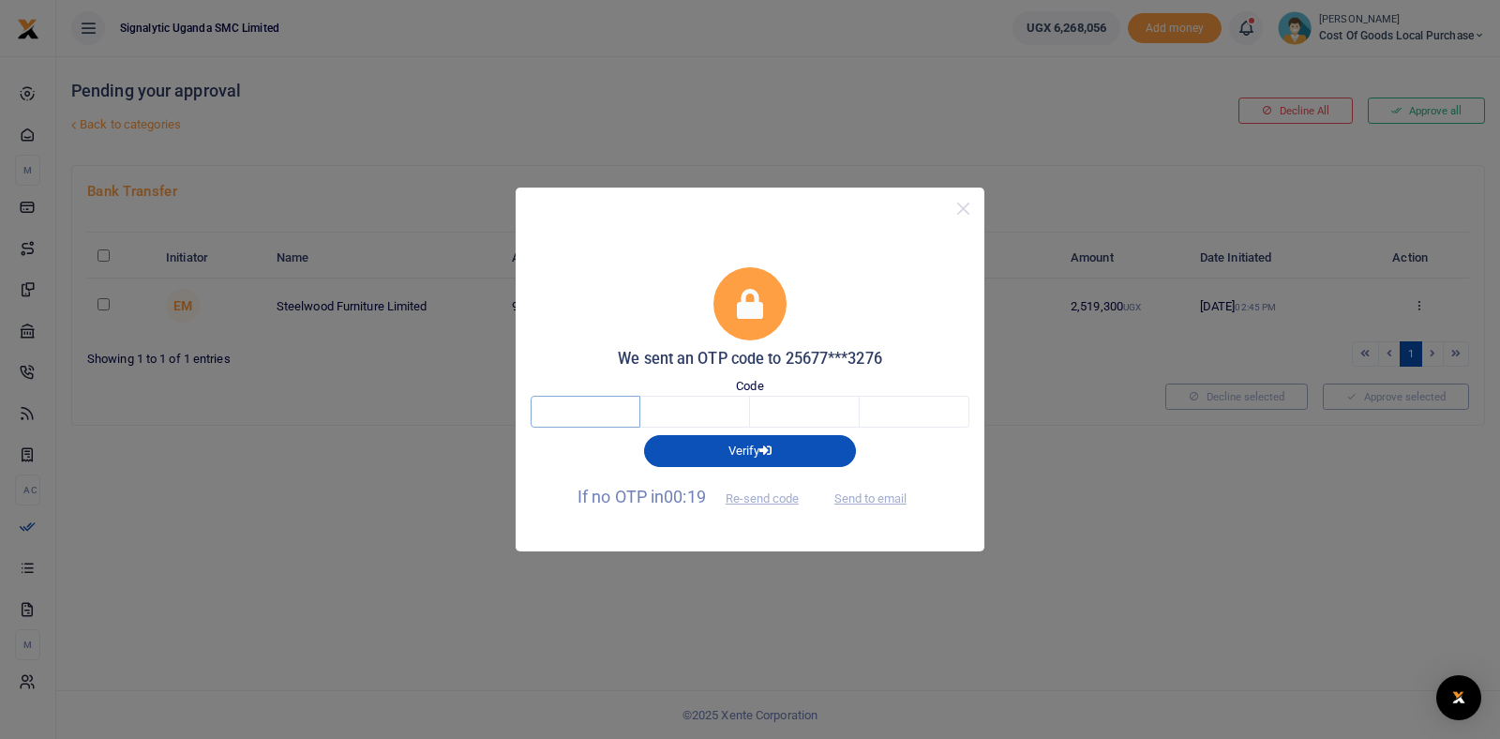
click at [595, 399] on input "text" at bounding box center [586, 412] width 110 height 32
type input "1"
type input "5"
type input "2"
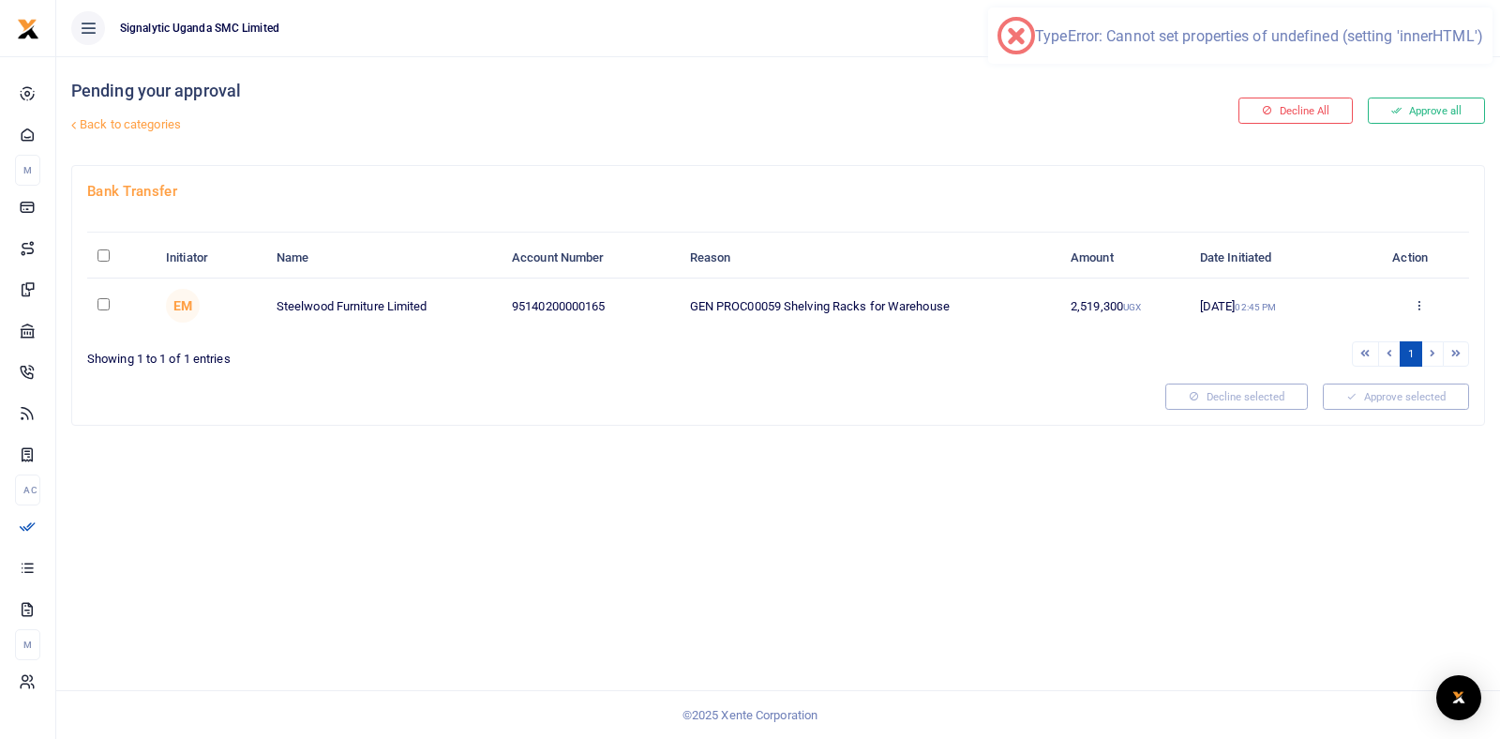
click at [98, 306] on input "checkbox" at bounding box center [104, 304] width 12 height 12
checkbox input "true"
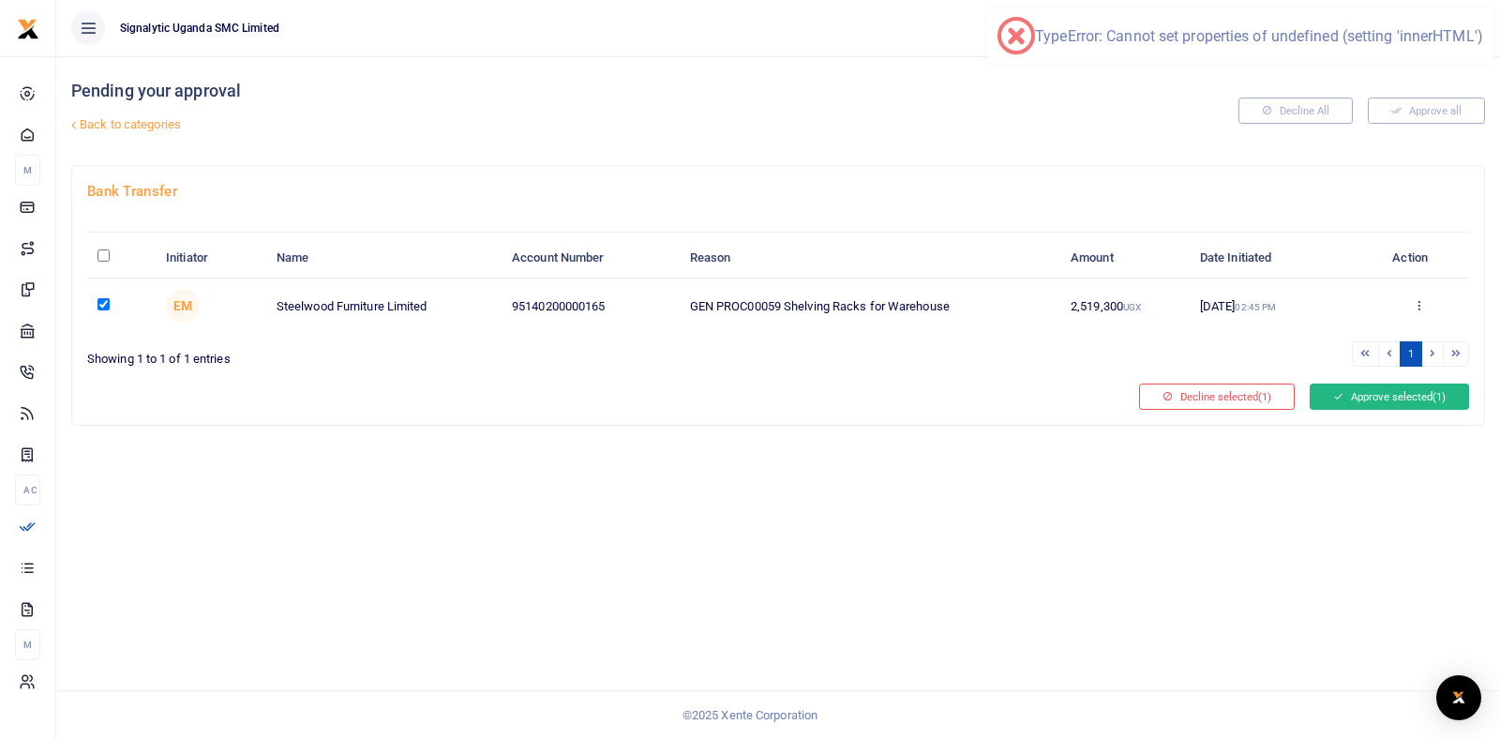
click at [1394, 405] on button "Approve selected (1)" at bounding box center [1389, 397] width 159 height 26
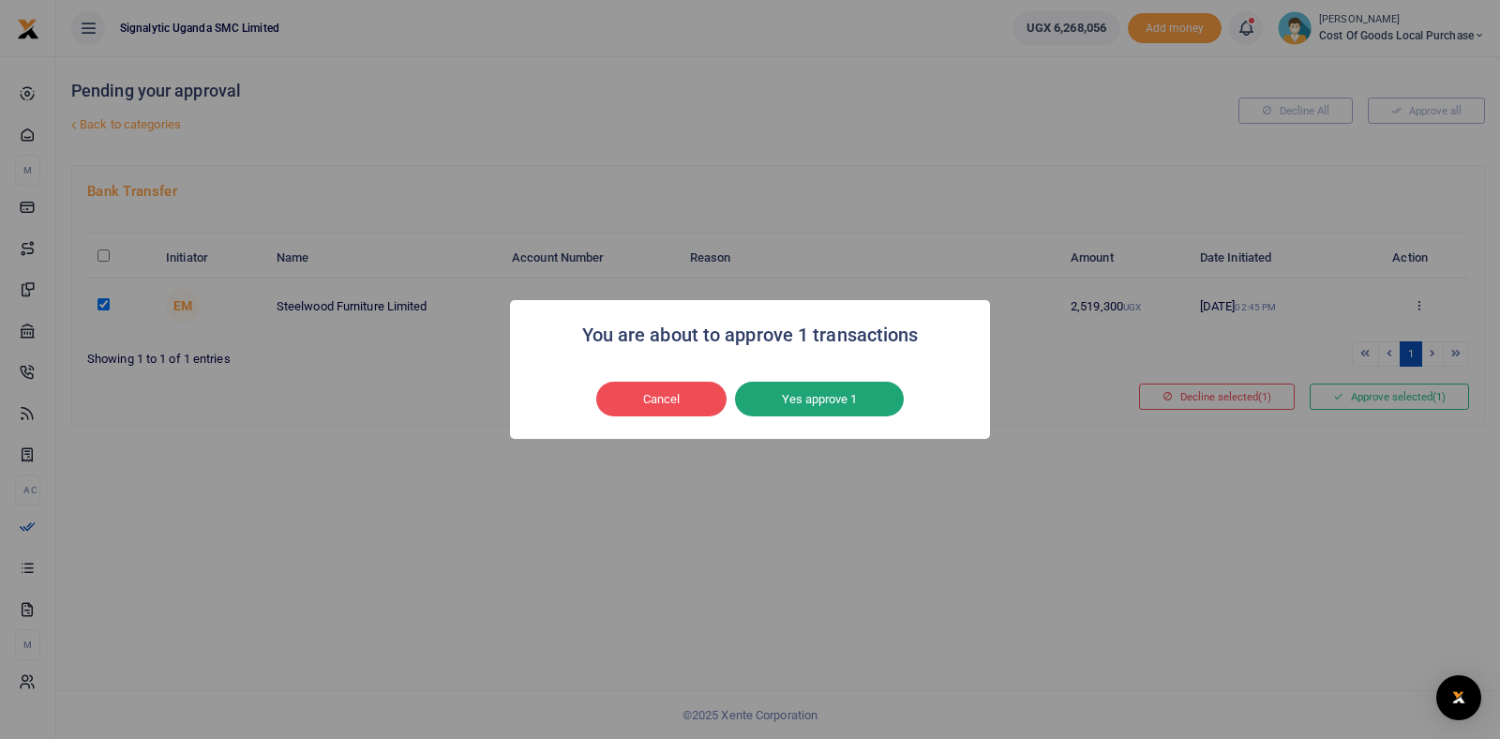
click at [809, 403] on button "Yes approve 1" at bounding box center [819, 400] width 169 height 36
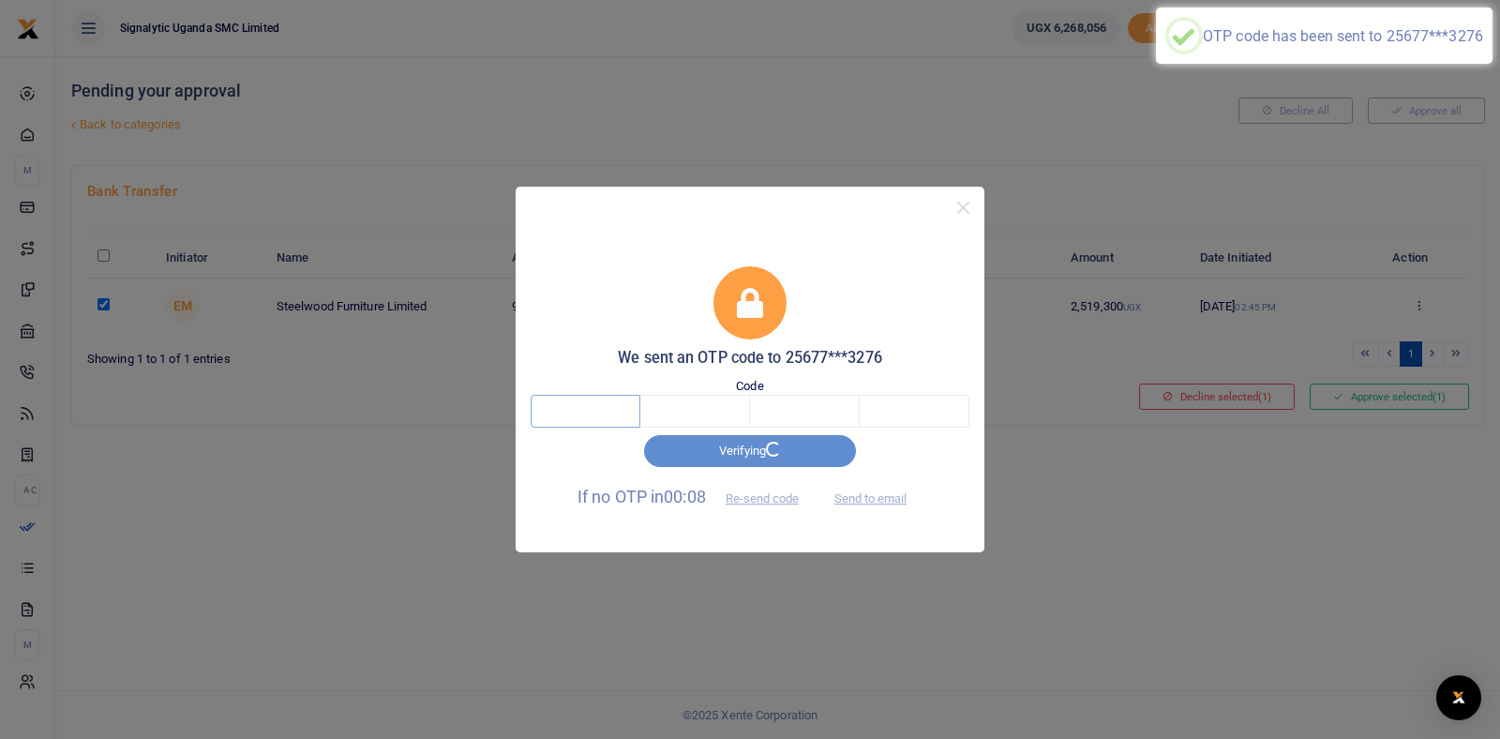
click at [560, 418] on input "text" at bounding box center [586, 411] width 110 height 32
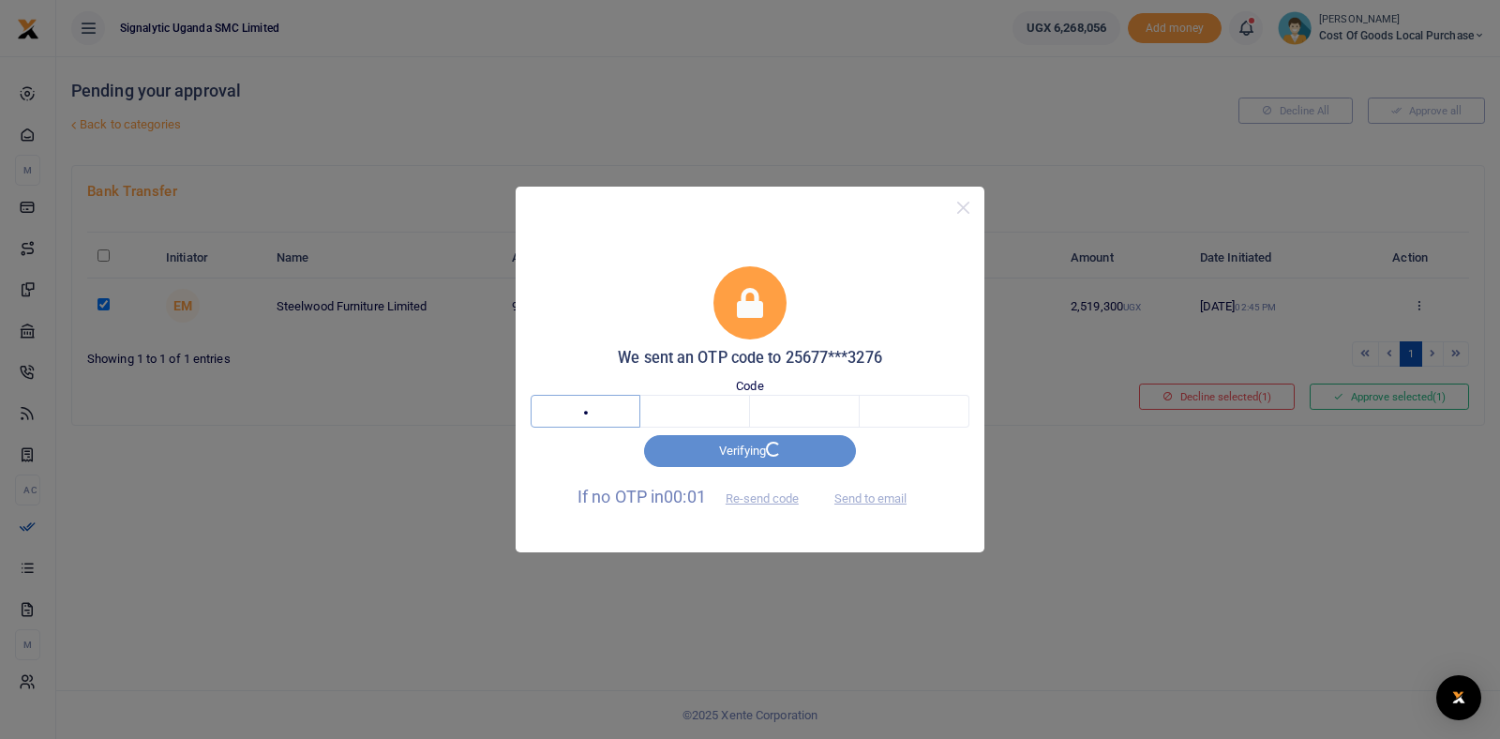
type input "6"
type input "0"
type input "9"
type input "3"
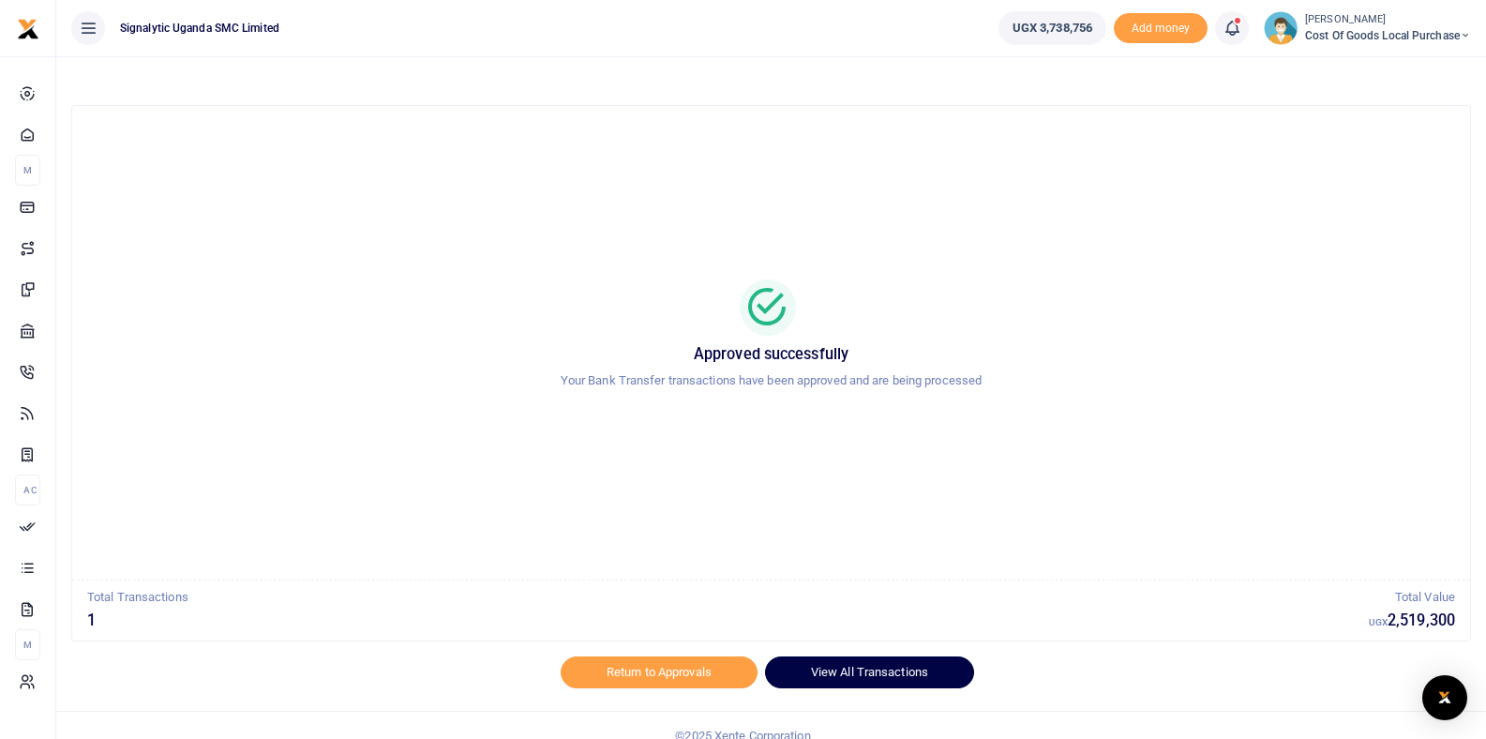
click at [861, 669] on link "View All Transactions" at bounding box center [869, 672] width 209 height 32
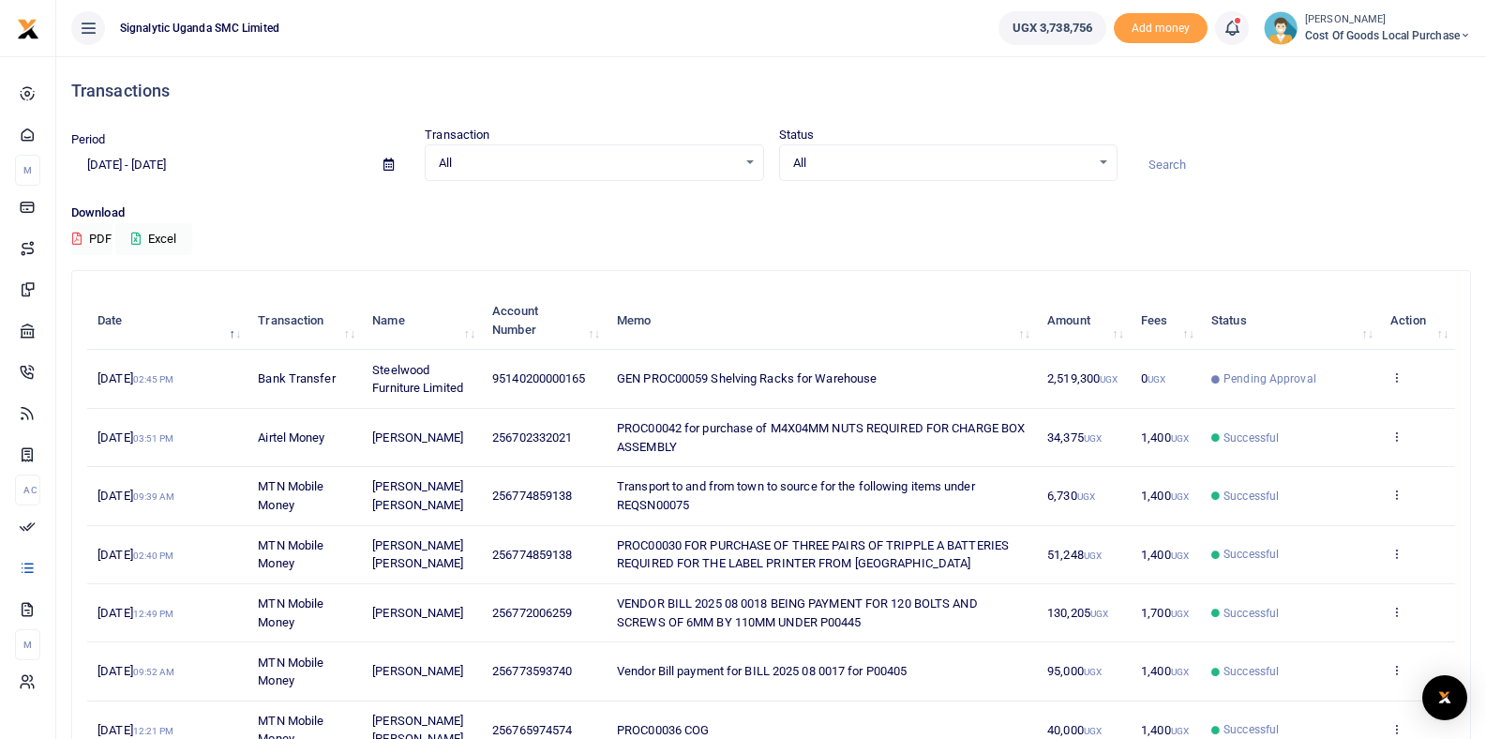
click at [982, 380] on td "GEN PROC00059 Shelving Racks for Warehouse" at bounding box center [822, 379] width 430 height 58
click at [1404, 378] on td "View details Send again" at bounding box center [1417, 379] width 75 height 58
click at [1394, 377] on icon at bounding box center [1397, 376] width 12 height 13
click at [1336, 405] on link "View details" at bounding box center [1328, 409] width 148 height 26
click at [1397, 376] on icon at bounding box center [1397, 376] width 12 height 13
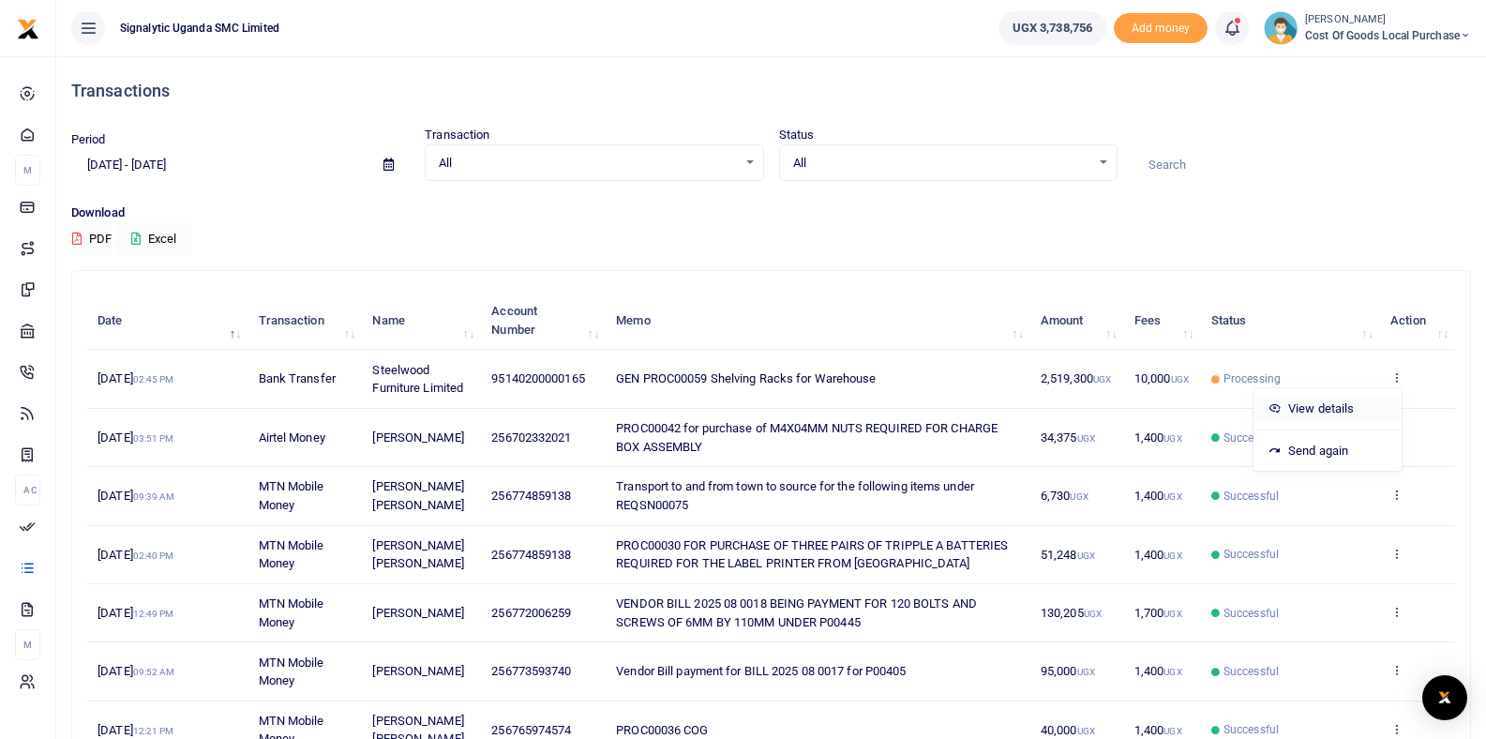
click at [1341, 406] on link "View details" at bounding box center [1328, 409] width 148 height 26
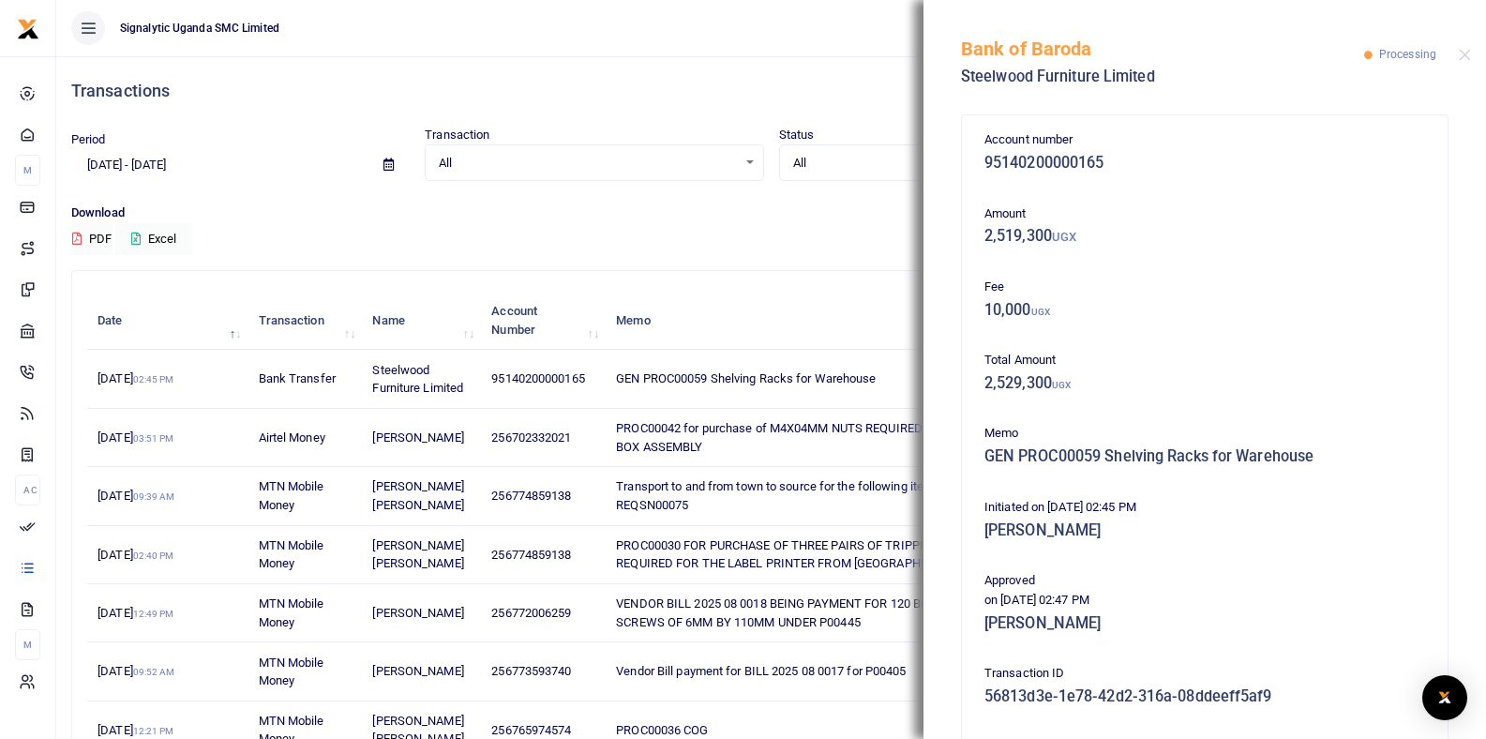
click at [1473, 56] on div "Bank of Baroda Steelwood Furniture Limited Processing" at bounding box center [1205, 52] width 563 height 104
click at [1468, 55] on button "Close" at bounding box center [1465, 55] width 12 height 12
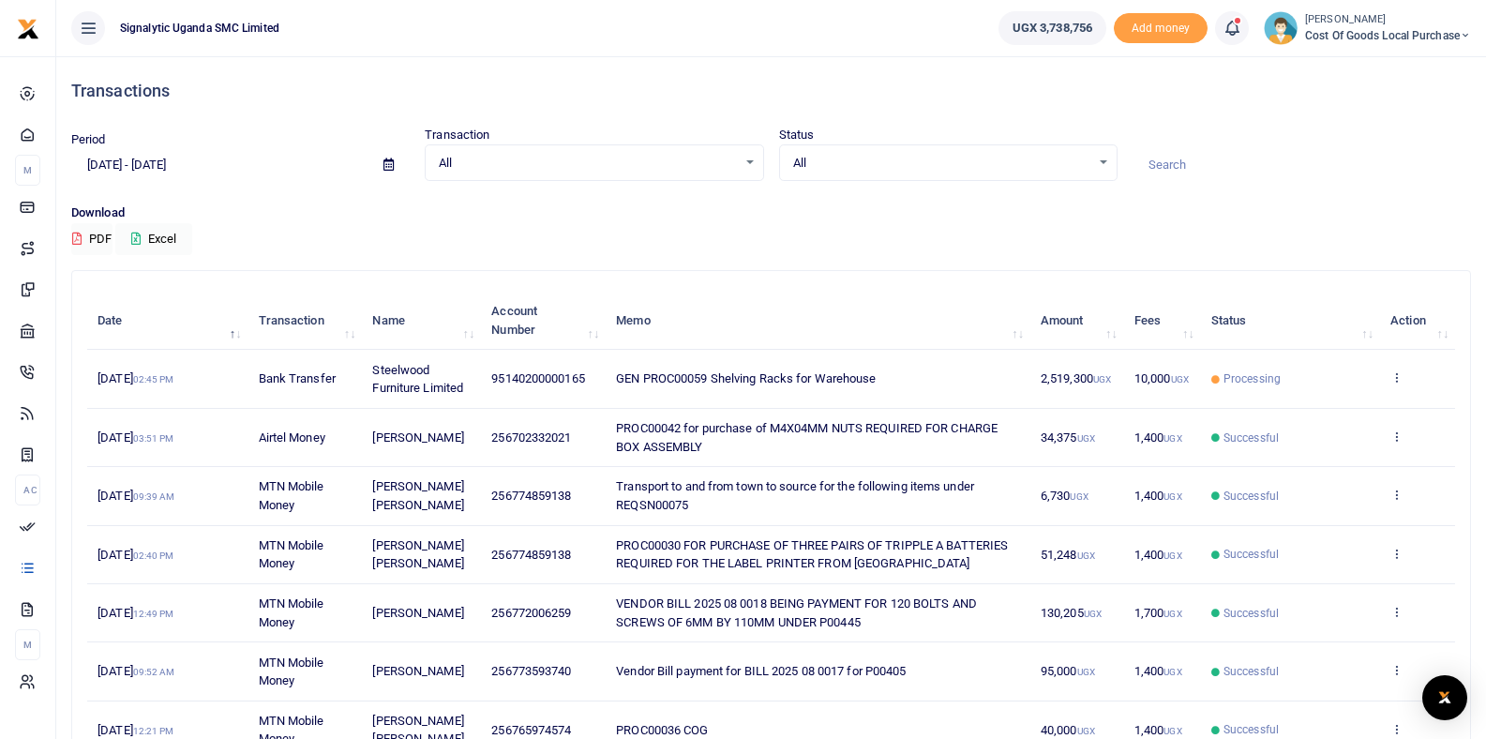
click at [979, 240] on div "Download PDF Excel" at bounding box center [771, 229] width 1400 height 52
click at [1397, 372] on icon at bounding box center [1397, 376] width 12 height 13
click at [1371, 406] on link "View details" at bounding box center [1328, 409] width 148 height 26
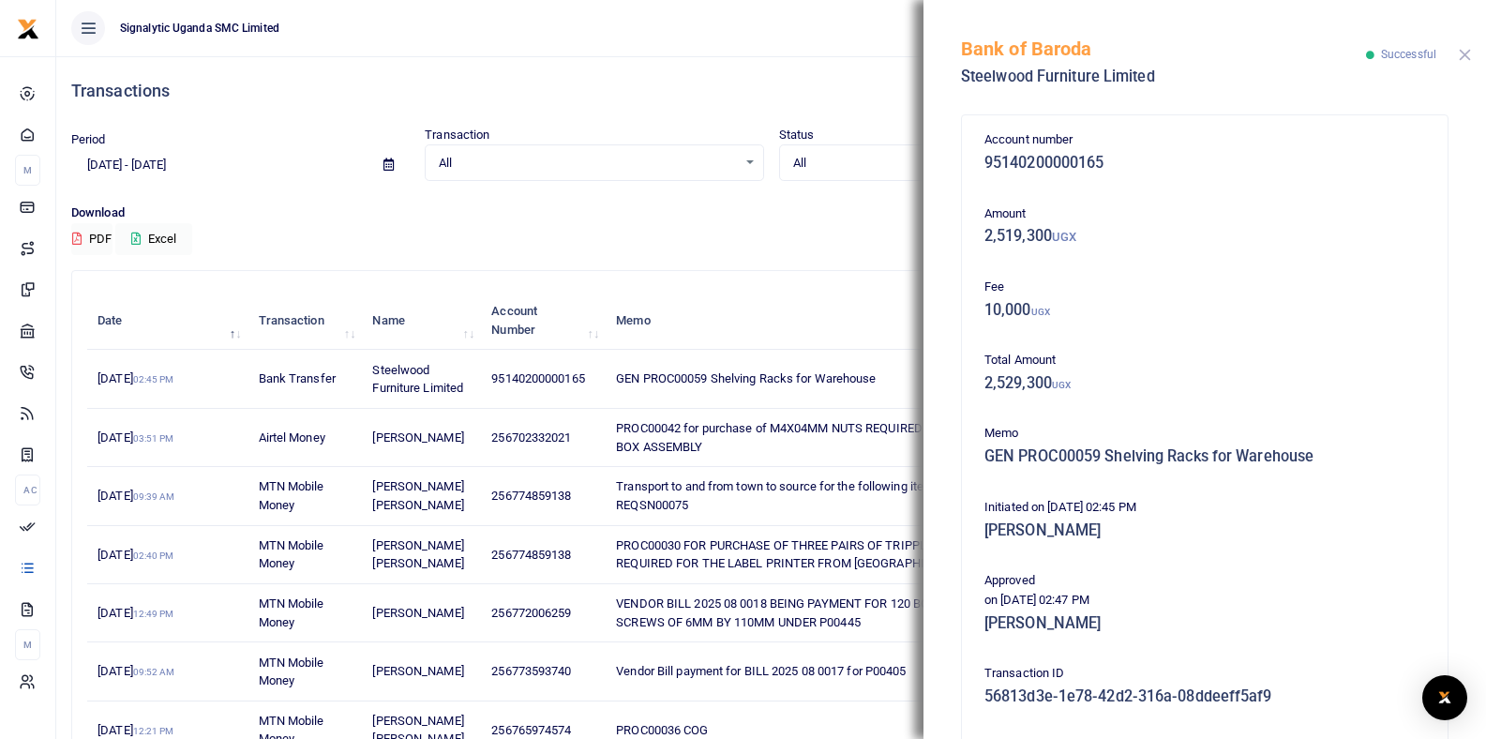
click at [1462, 53] on button "Close" at bounding box center [1465, 55] width 12 height 12
